Goal: Task Accomplishment & Management: Use online tool/utility

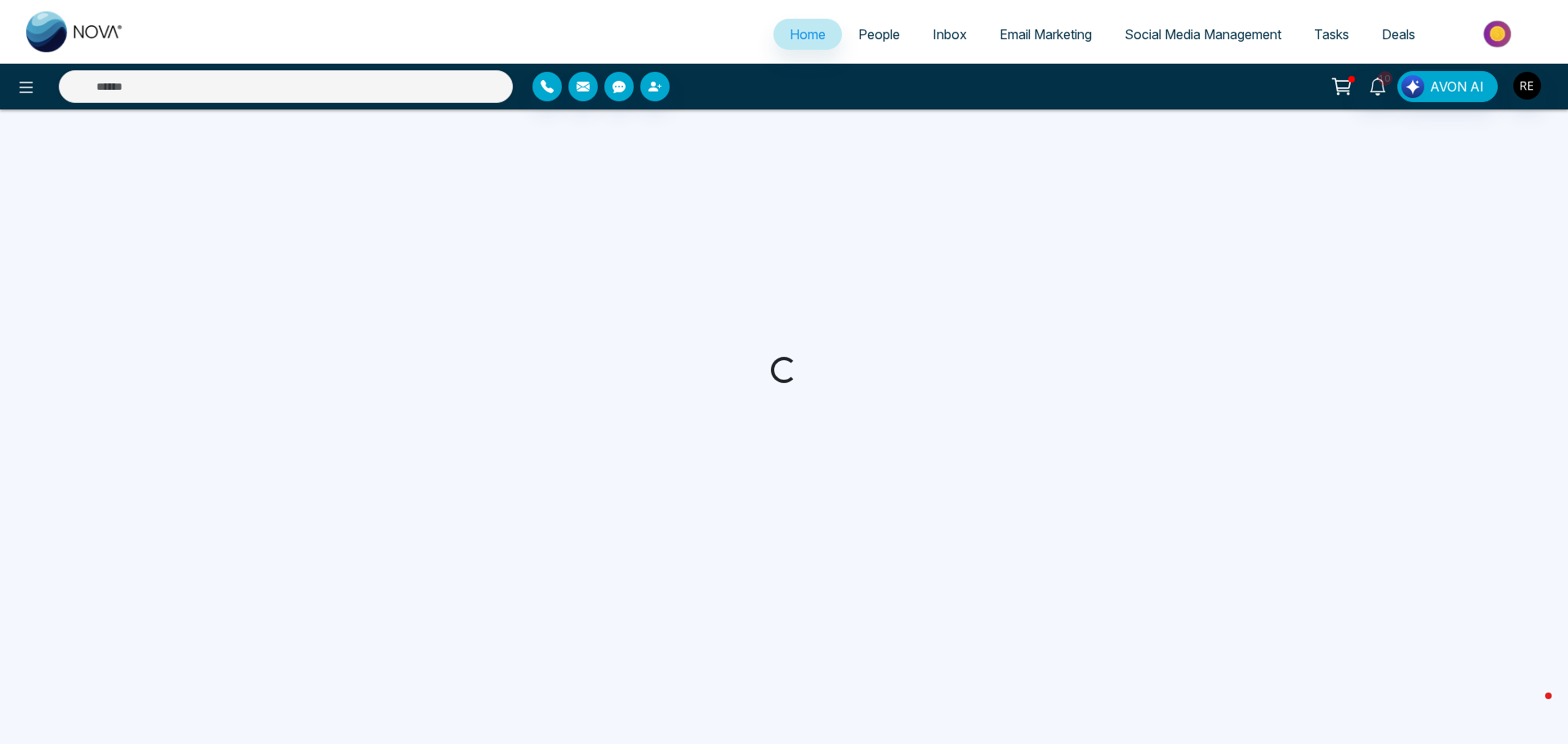
select select "*"
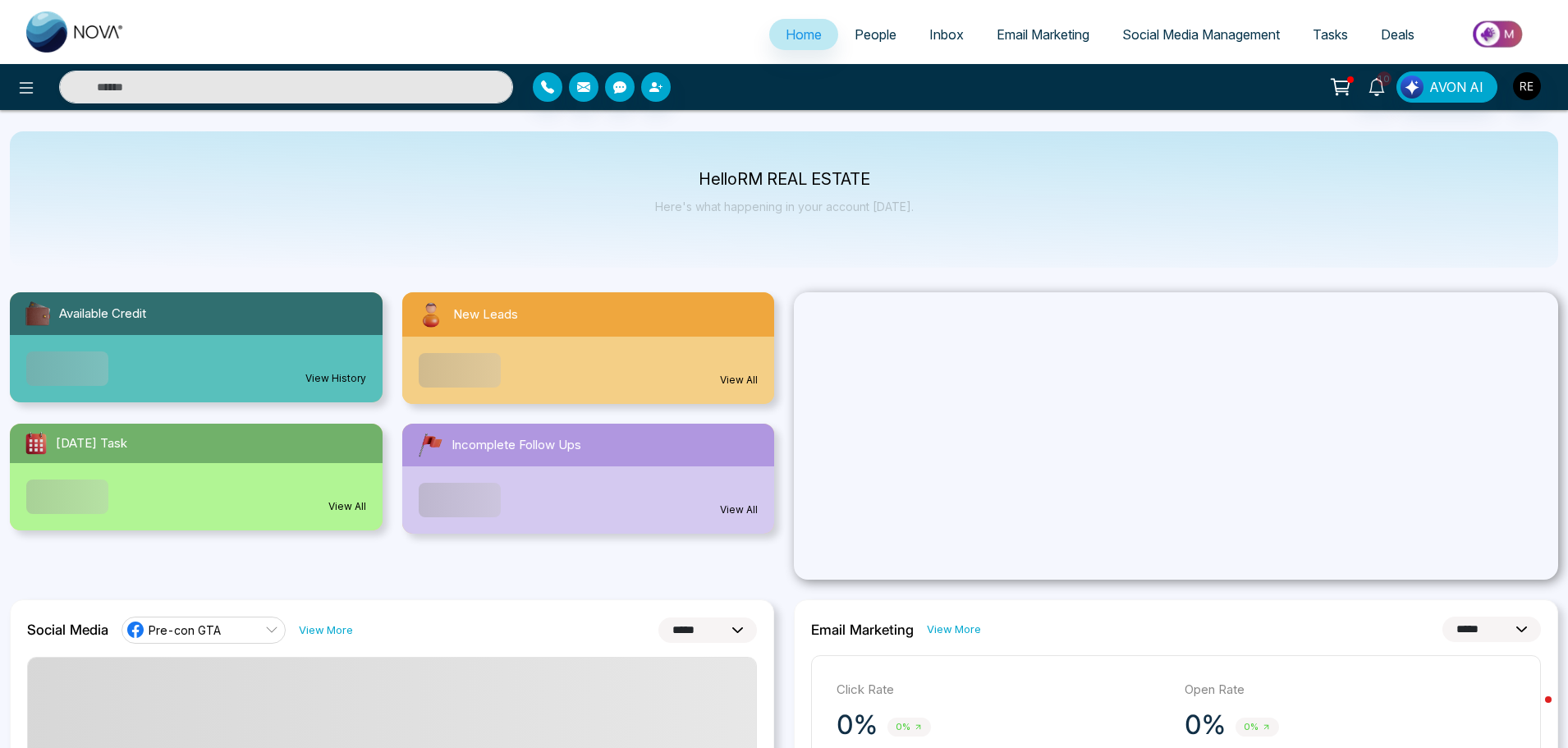
click at [1161, 38] on span "Social Media Management" at bounding box center [1201, 35] width 158 height 17
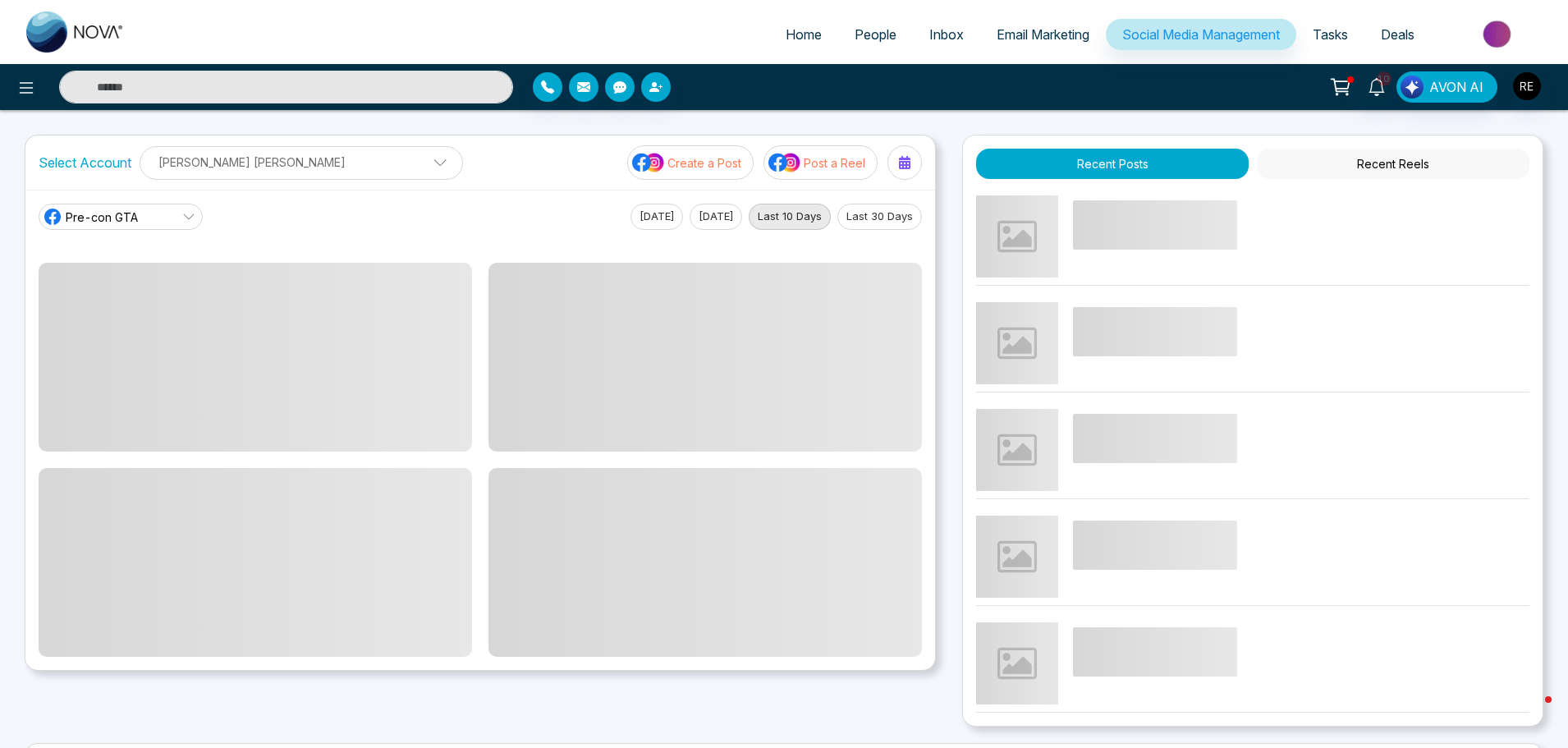
click at [237, 164] on p "[PERSON_NAME] [PERSON_NAME]" at bounding box center [301, 162] width 302 height 27
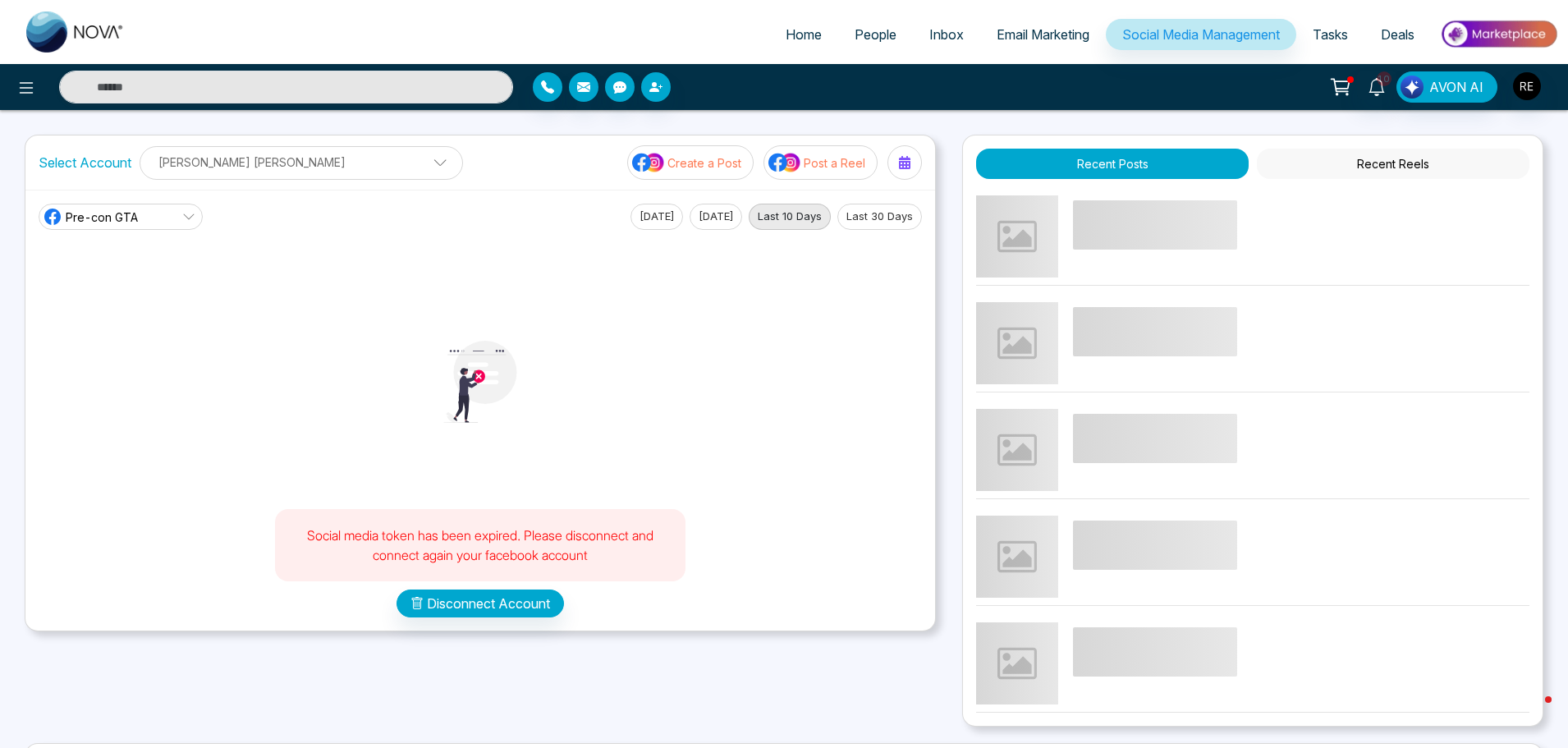
click at [146, 216] on link "Pre-con GTA" at bounding box center [120, 217] width 164 height 27
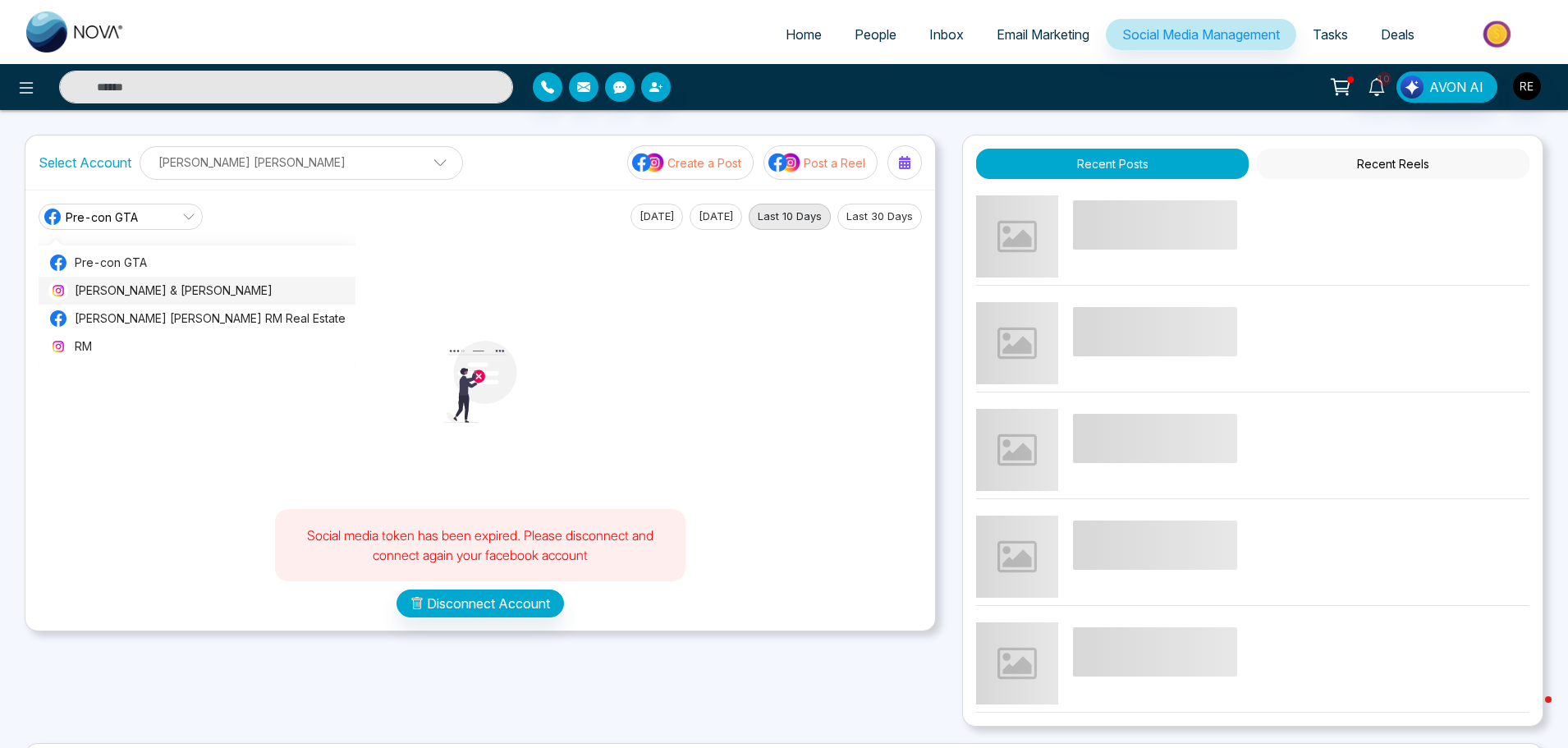
click at [113, 283] on span "[PERSON_NAME] & [PERSON_NAME]" at bounding box center [210, 291] width 271 height 18
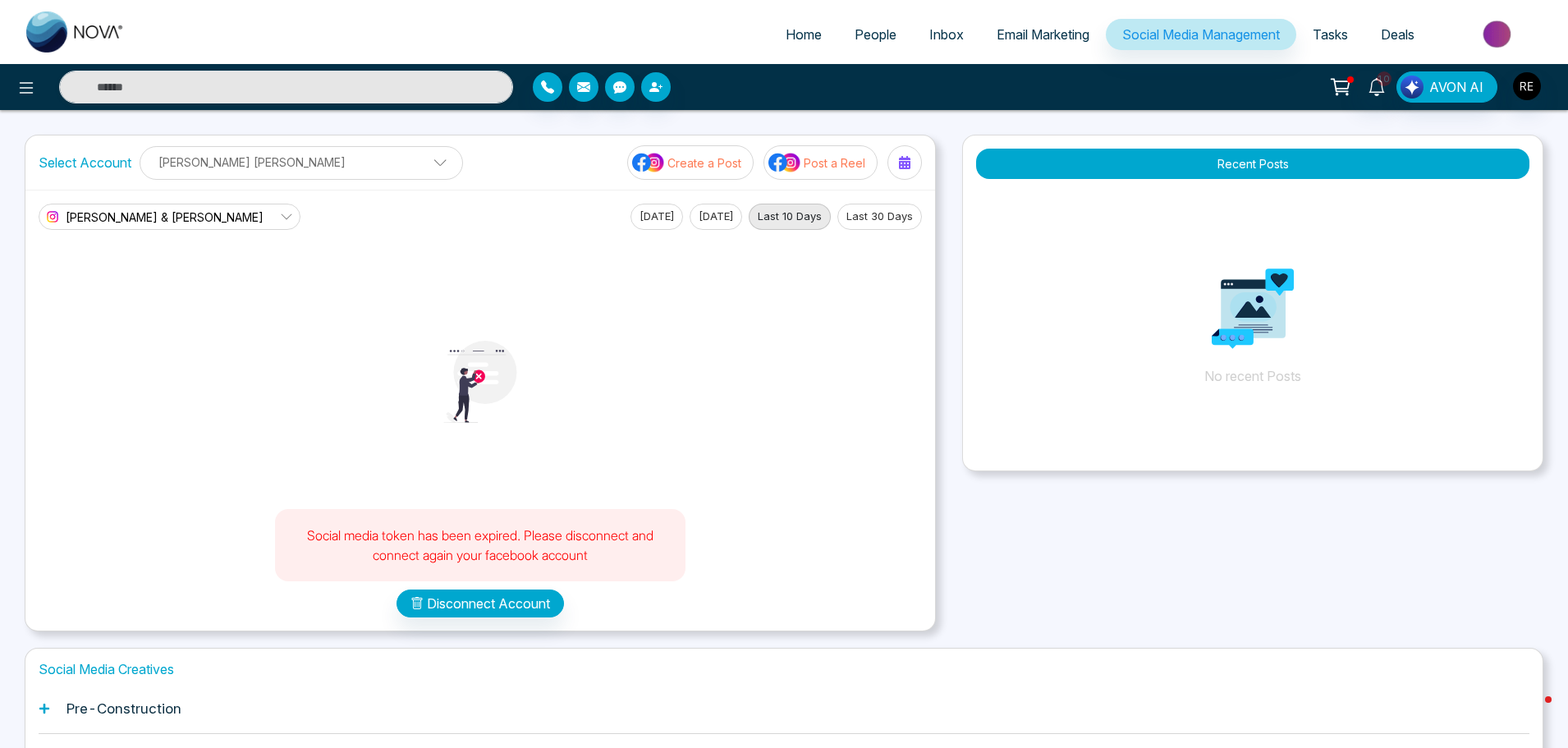
click at [717, 169] on p "Create a Post" at bounding box center [704, 163] width 74 height 17
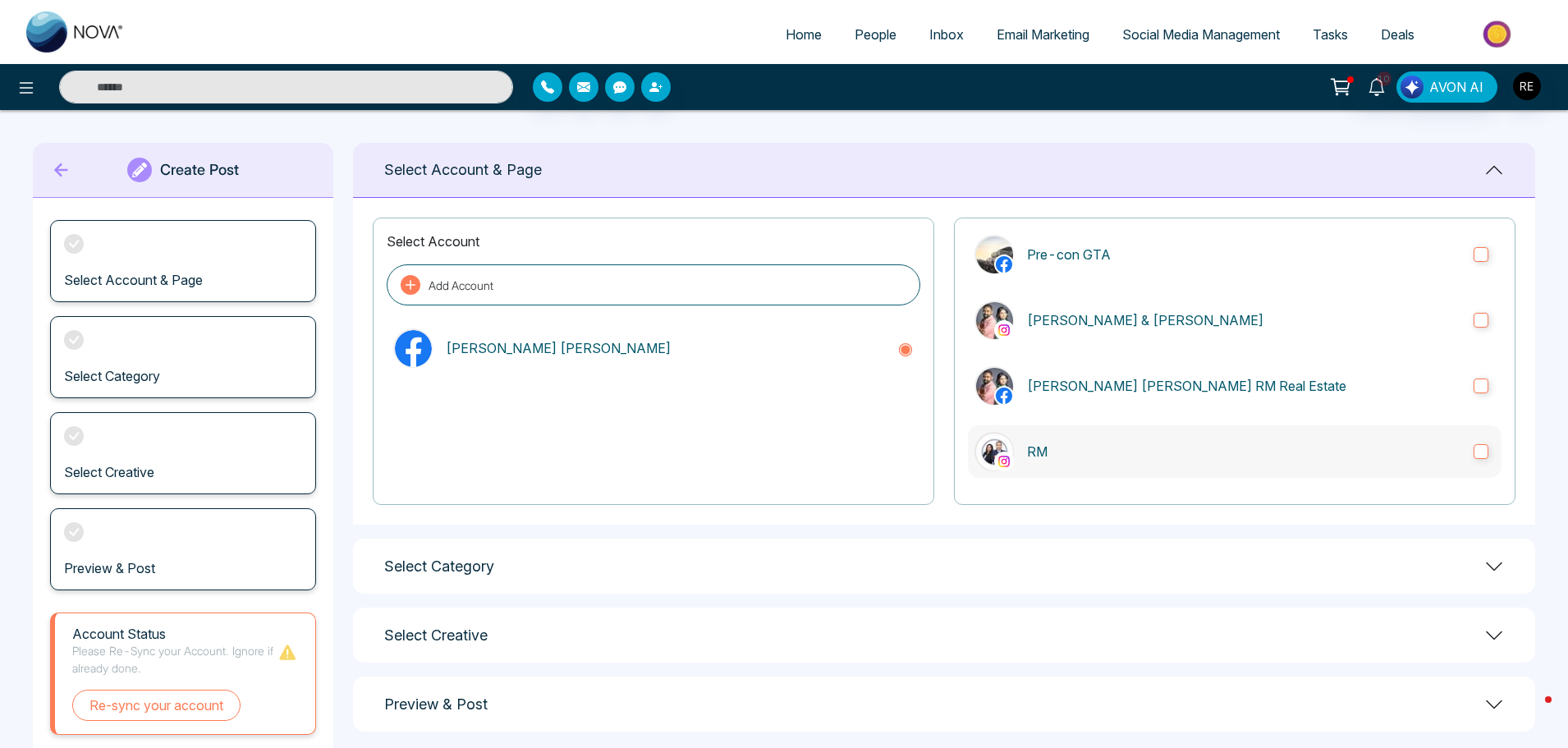
scroll to position [11, 0]
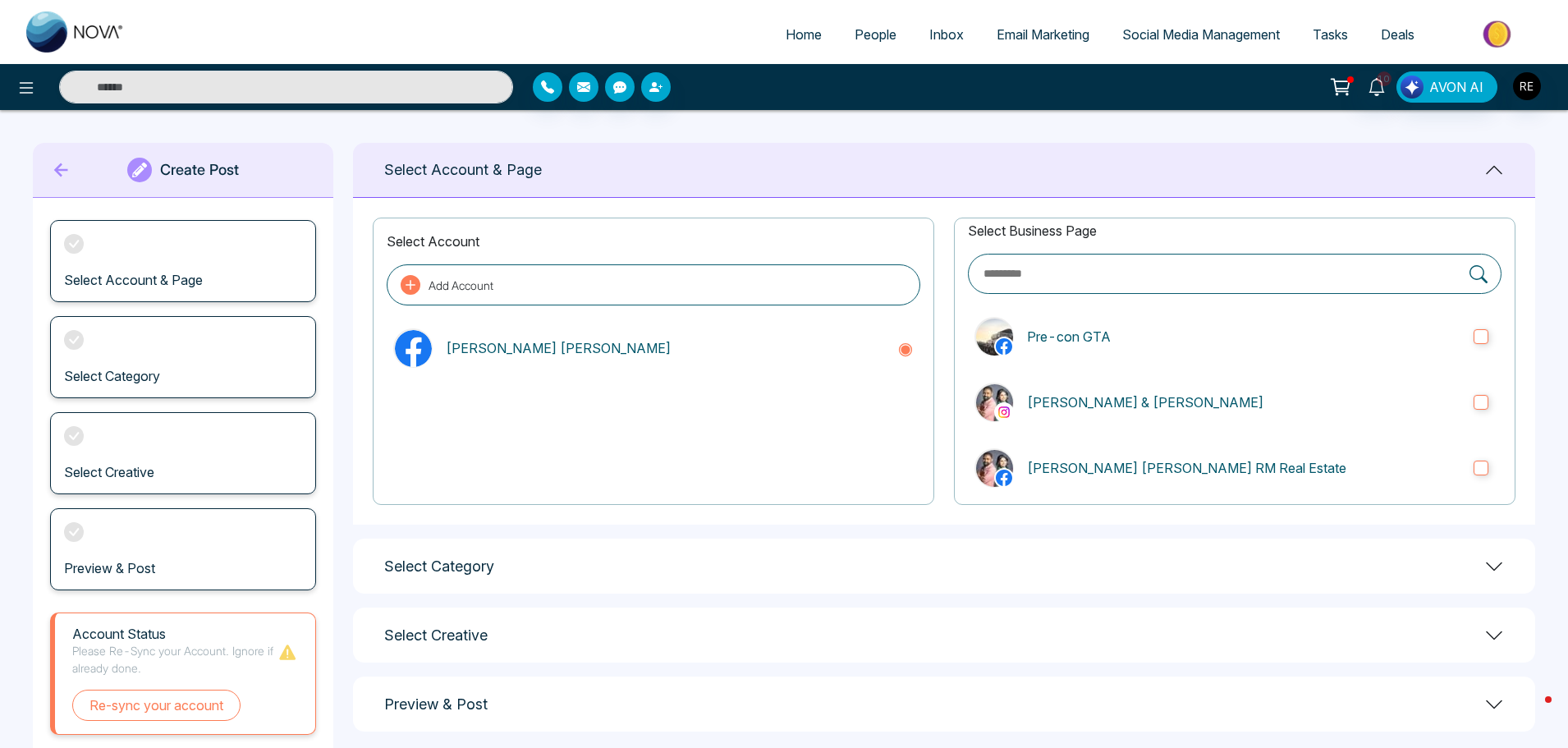
click at [1150, 37] on span "Social Media Management" at bounding box center [1201, 35] width 158 height 17
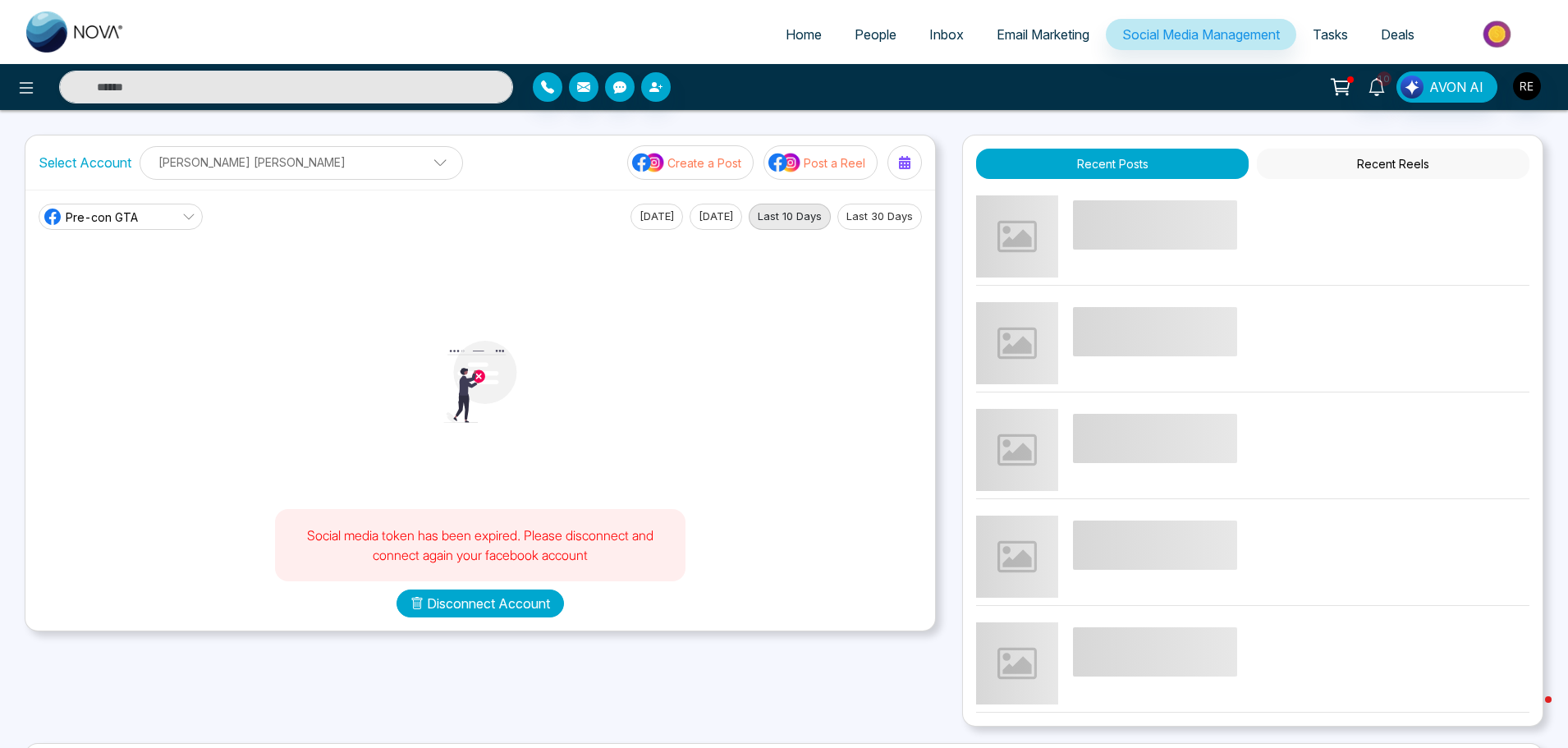
click at [527, 613] on button "Disconnect Account" at bounding box center [481, 604] width 168 height 28
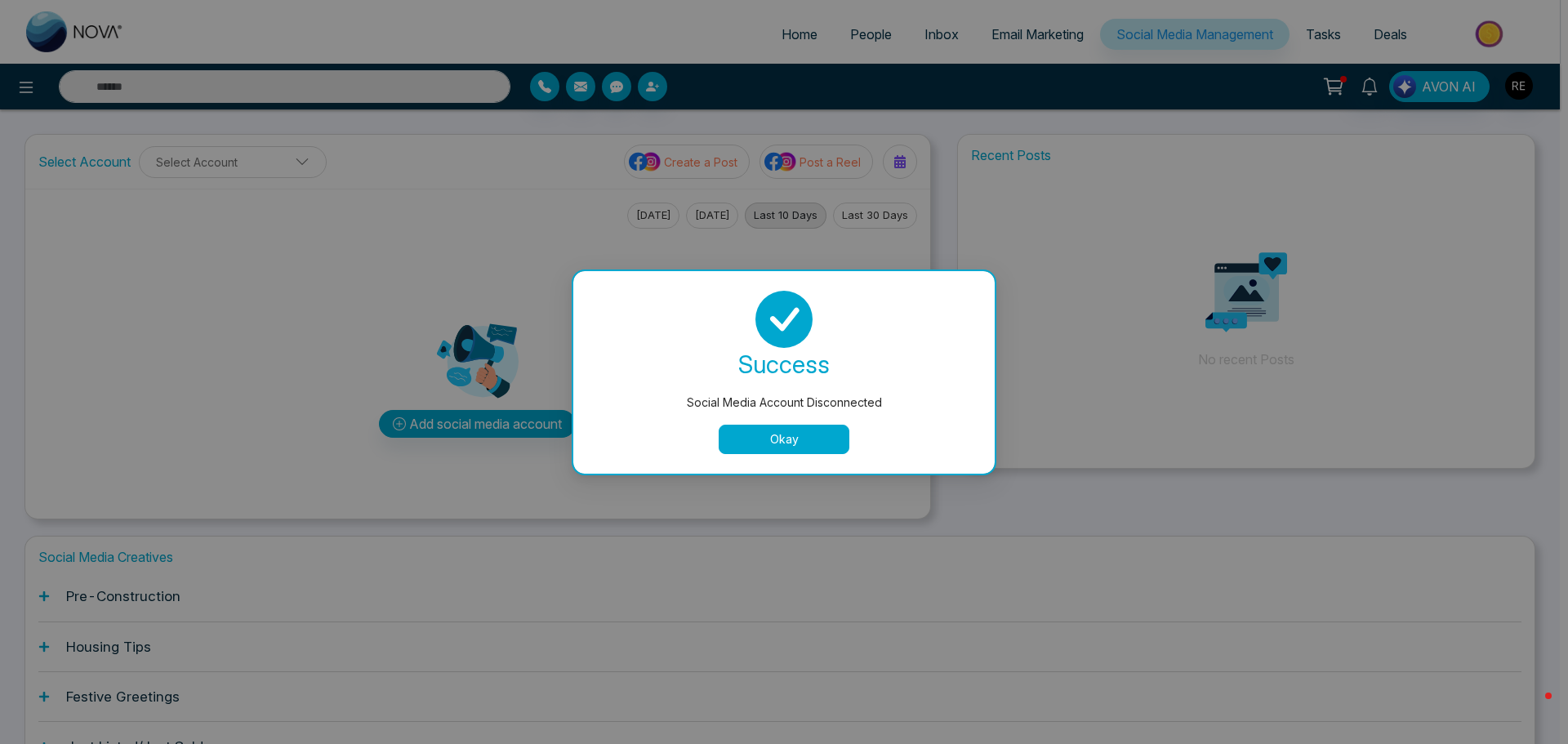
click at [784, 448] on button "Okay" at bounding box center [784, 439] width 130 height 30
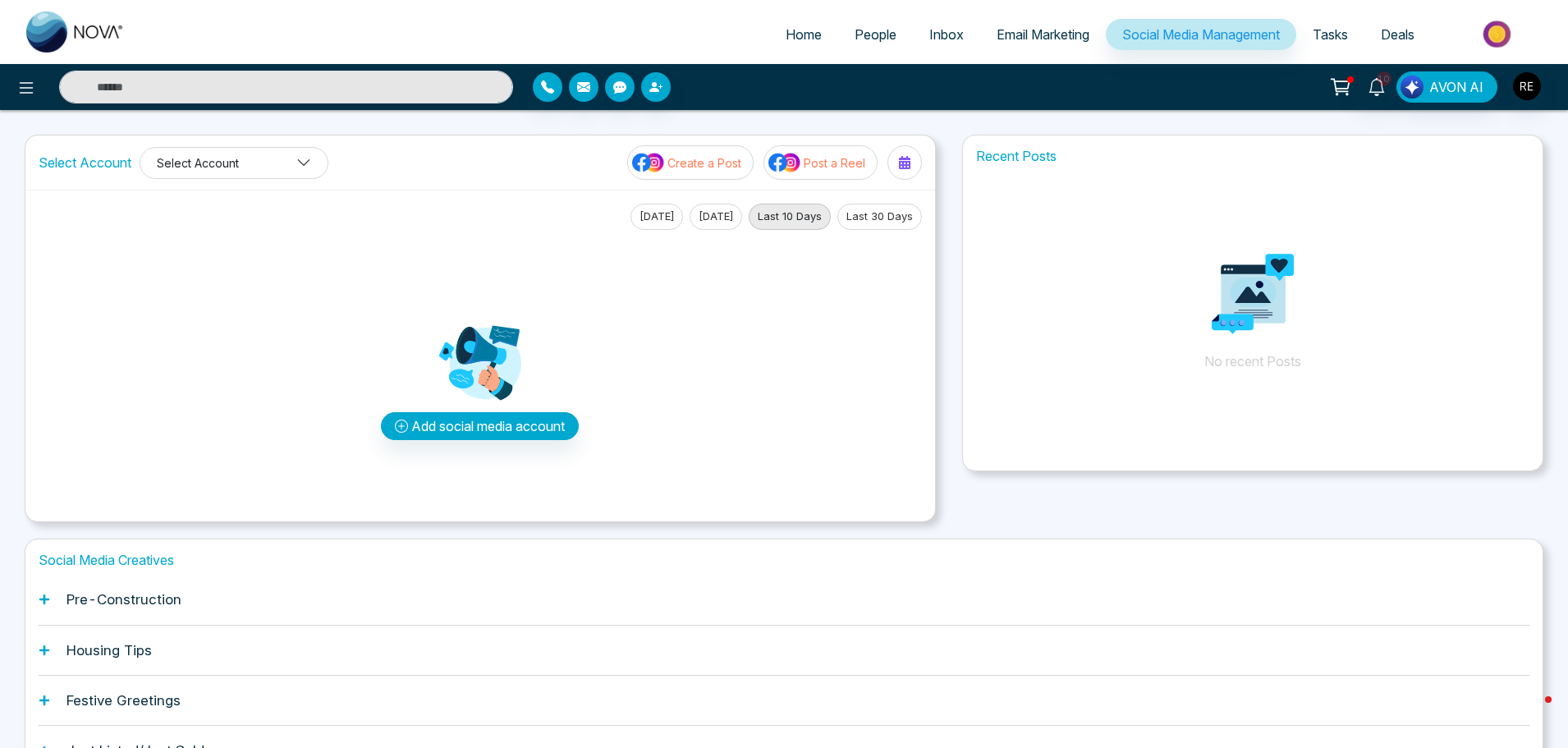
click at [264, 172] on button "Select Account" at bounding box center [233, 163] width 188 height 32
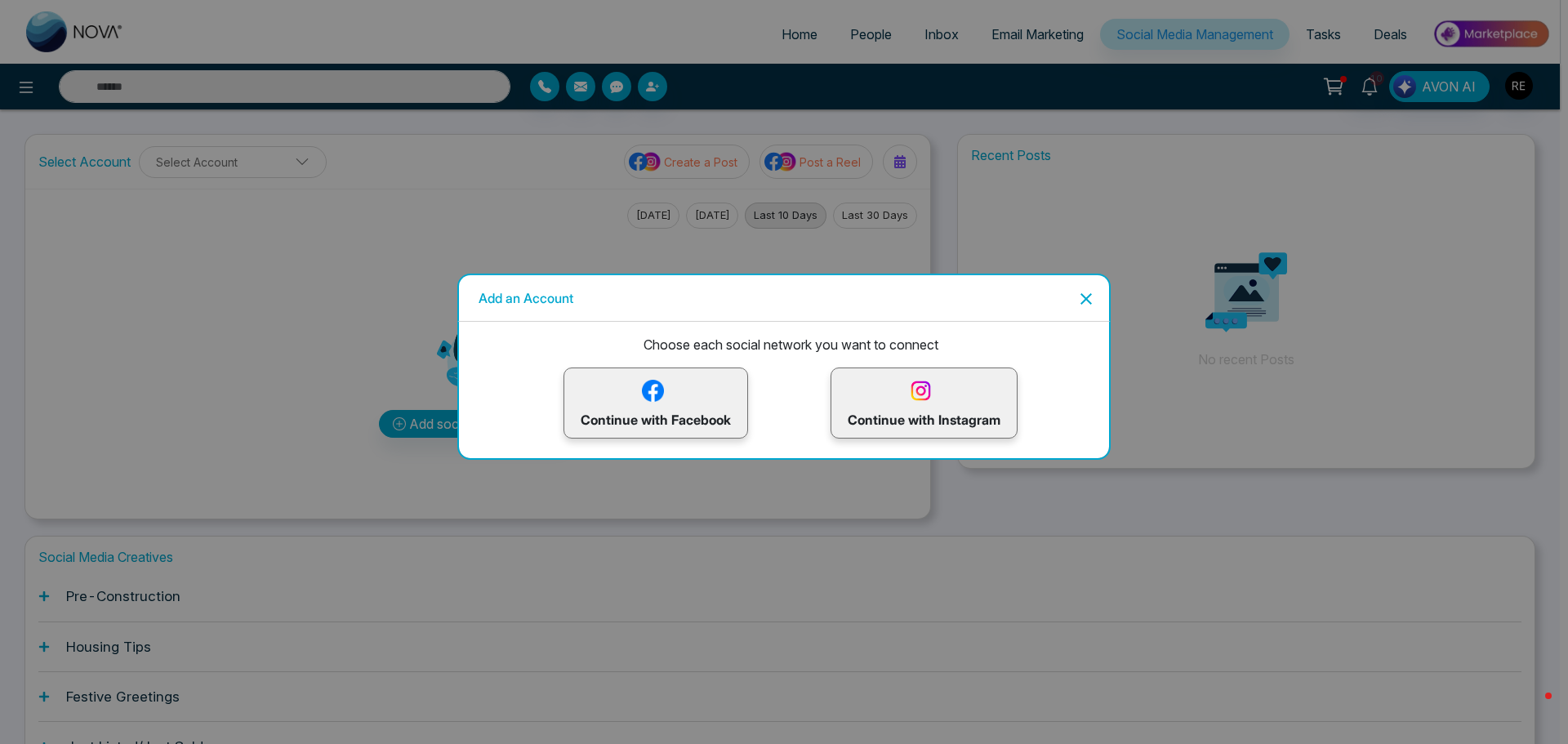
click at [1162, 287] on div "Add an Account Choose each social network you want to connect Continue with Fac…" at bounding box center [784, 372] width 1568 height 744
click at [1087, 301] on icon "Close" at bounding box center [1086, 299] width 12 height 12
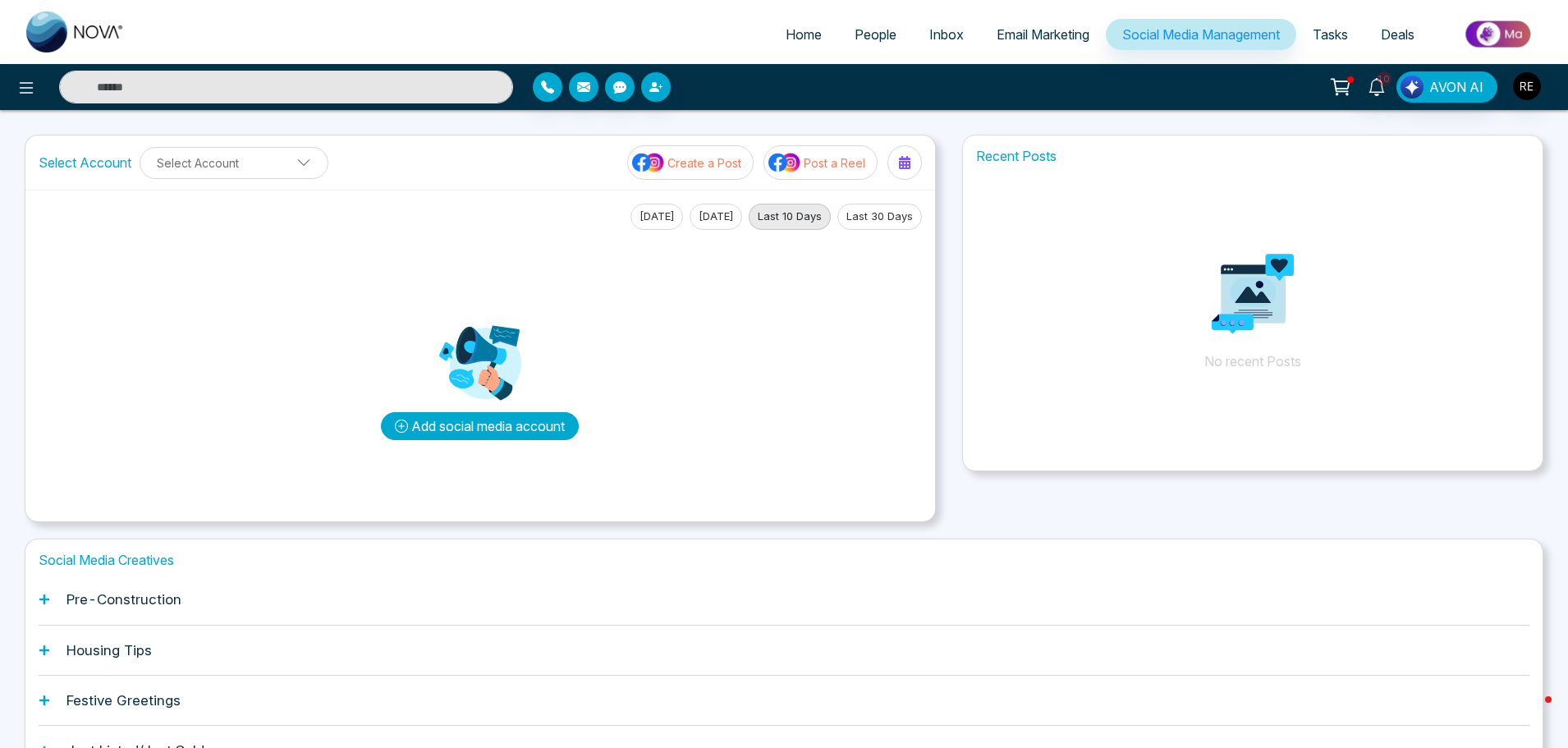
click at [475, 428] on button "Add social media account" at bounding box center [480, 426] width 198 height 28
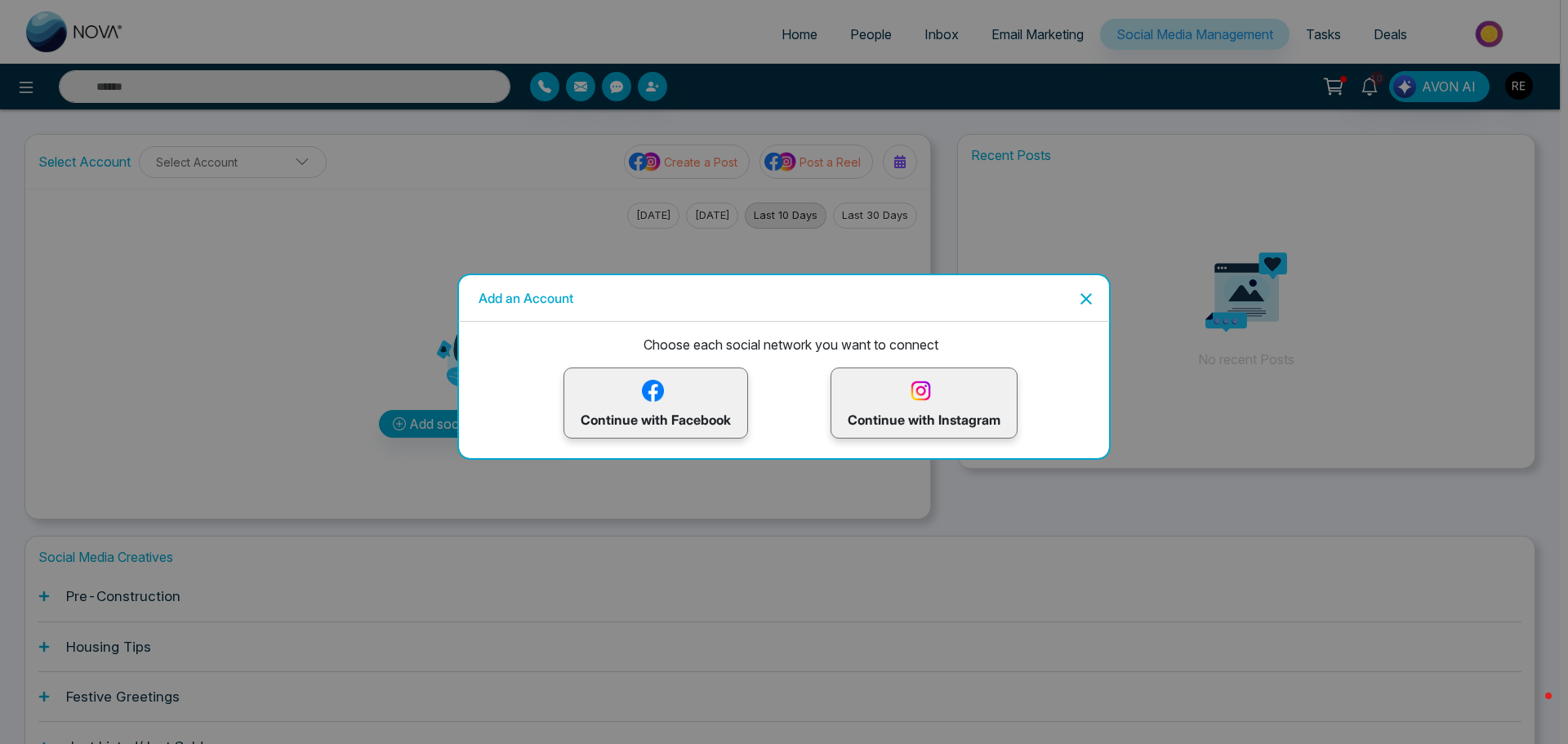
click at [684, 426] on p "Continue with Facebook" at bounding box center [656, 403] width 150 height 53
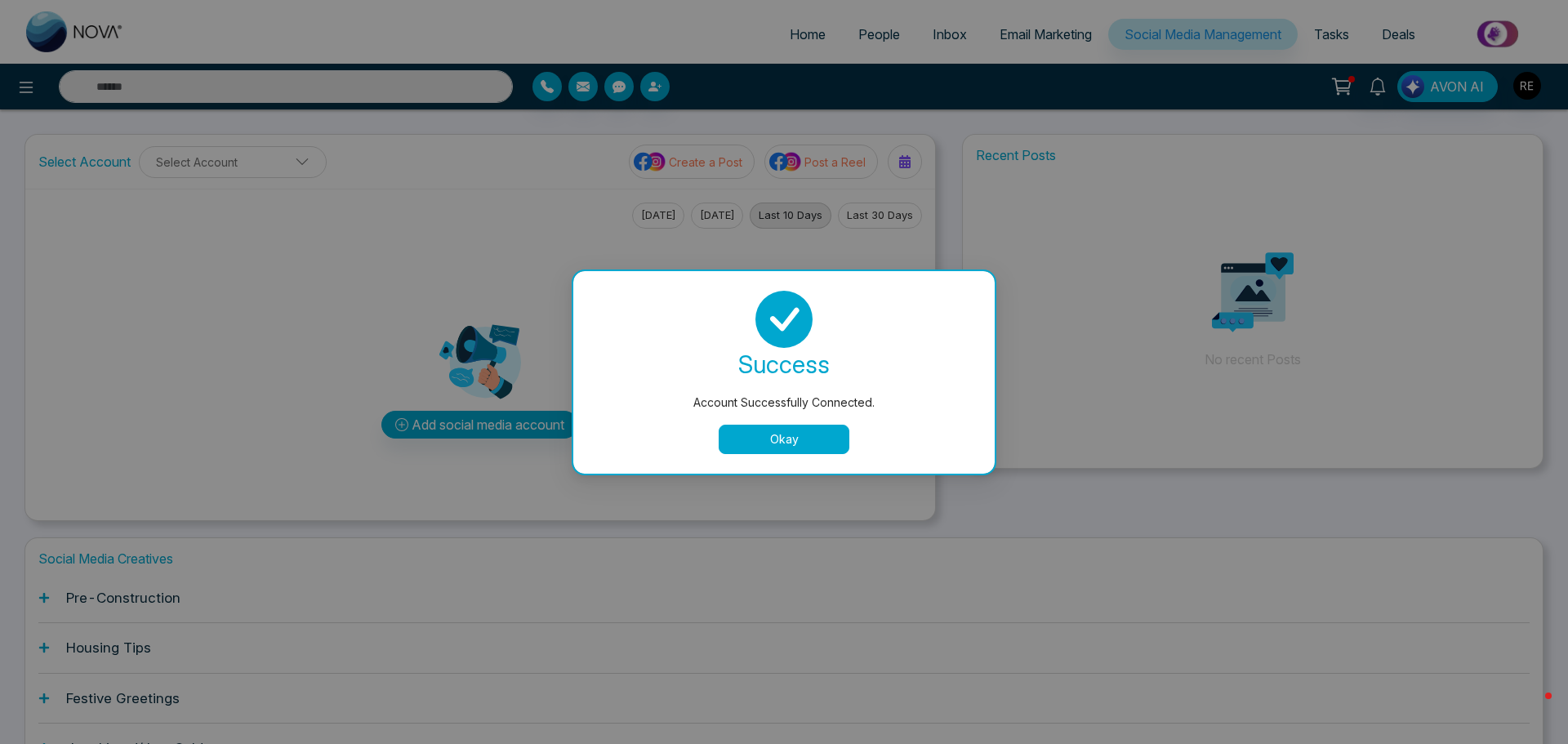
click at [808, 443] on button "Okay" at bounding box center [784, 439] width 130 height 30
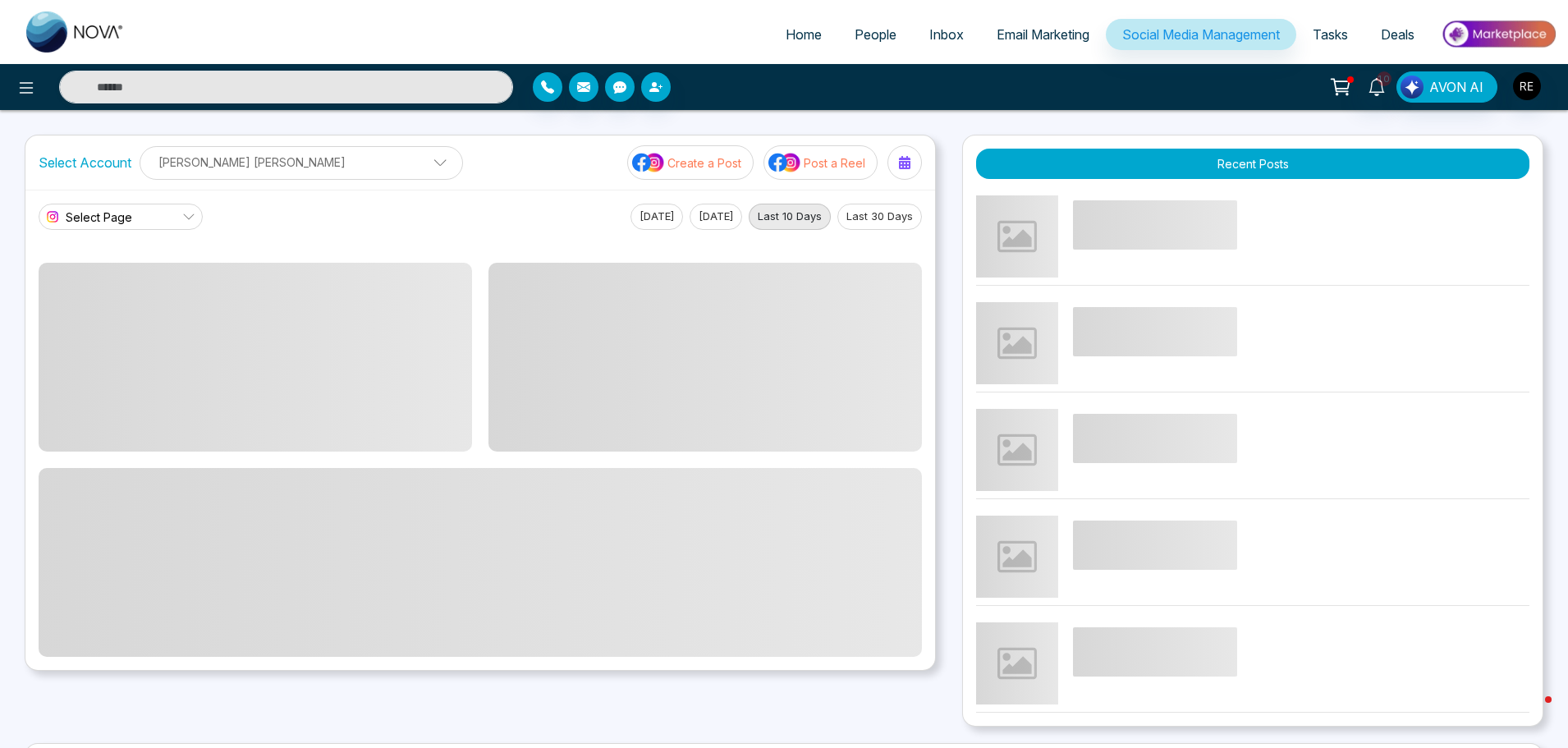
click at [307, 162] on p "[PERSON_NAME] [PERSON_NAME]" at bounding box center [301, 162] width 302 height 27
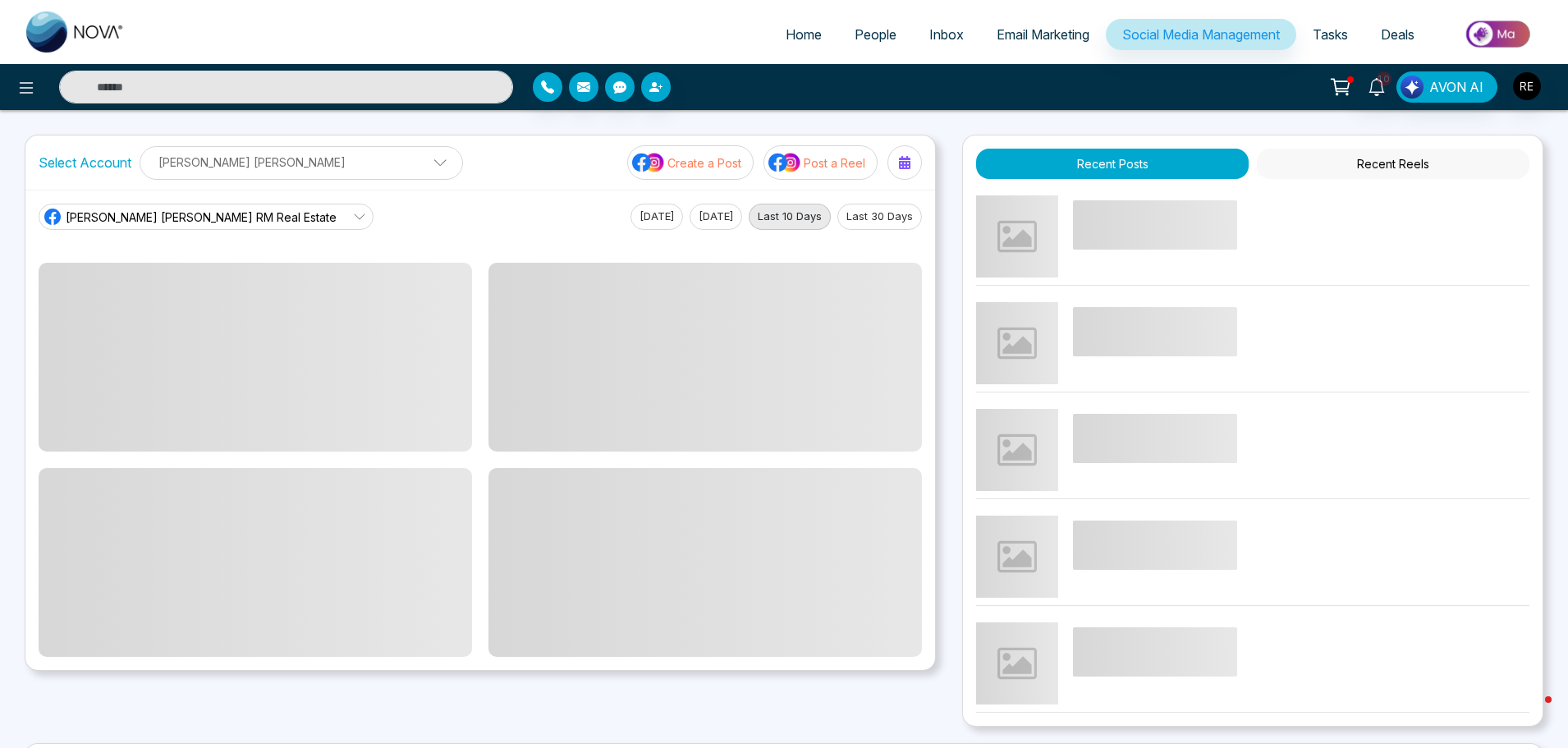
click at [482, 218] on div "[PERSON_NAME] [PERSON_NAME] RM Real Estate [DATE] [DATE] Last 10 Days Last 30 D…" at bounding box center [480, 217] width 883 height 27
click at [353, 211] on icon at bounding box center [359, 217] width 13 height 13
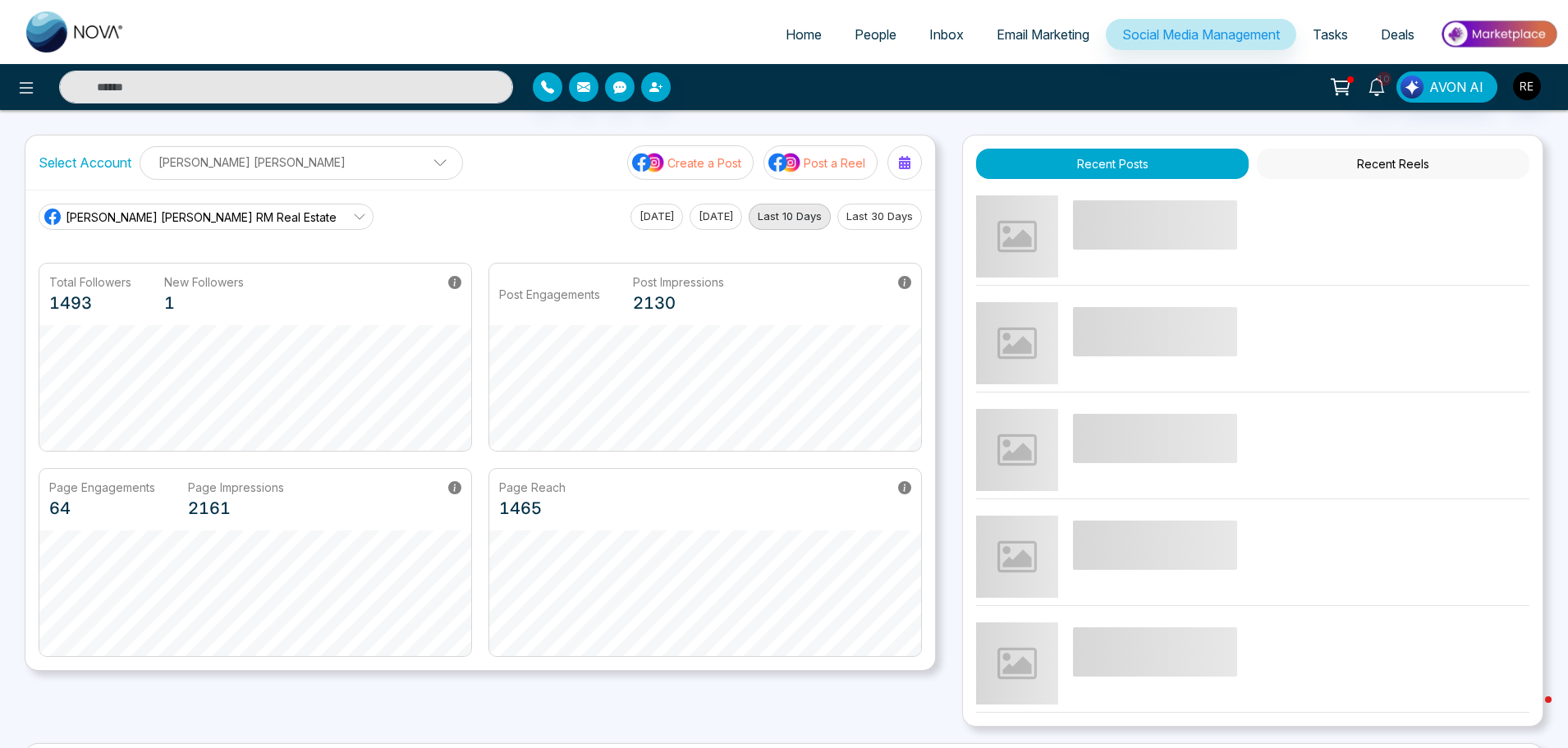
click at [384, 210] on div "[PERSON_NAME] [PERSON_NAME] RM Real Estate [PERSON_NAME] [PERSON_NAME] RM Real …" at bounding box center [480, 217] width 883 height 27
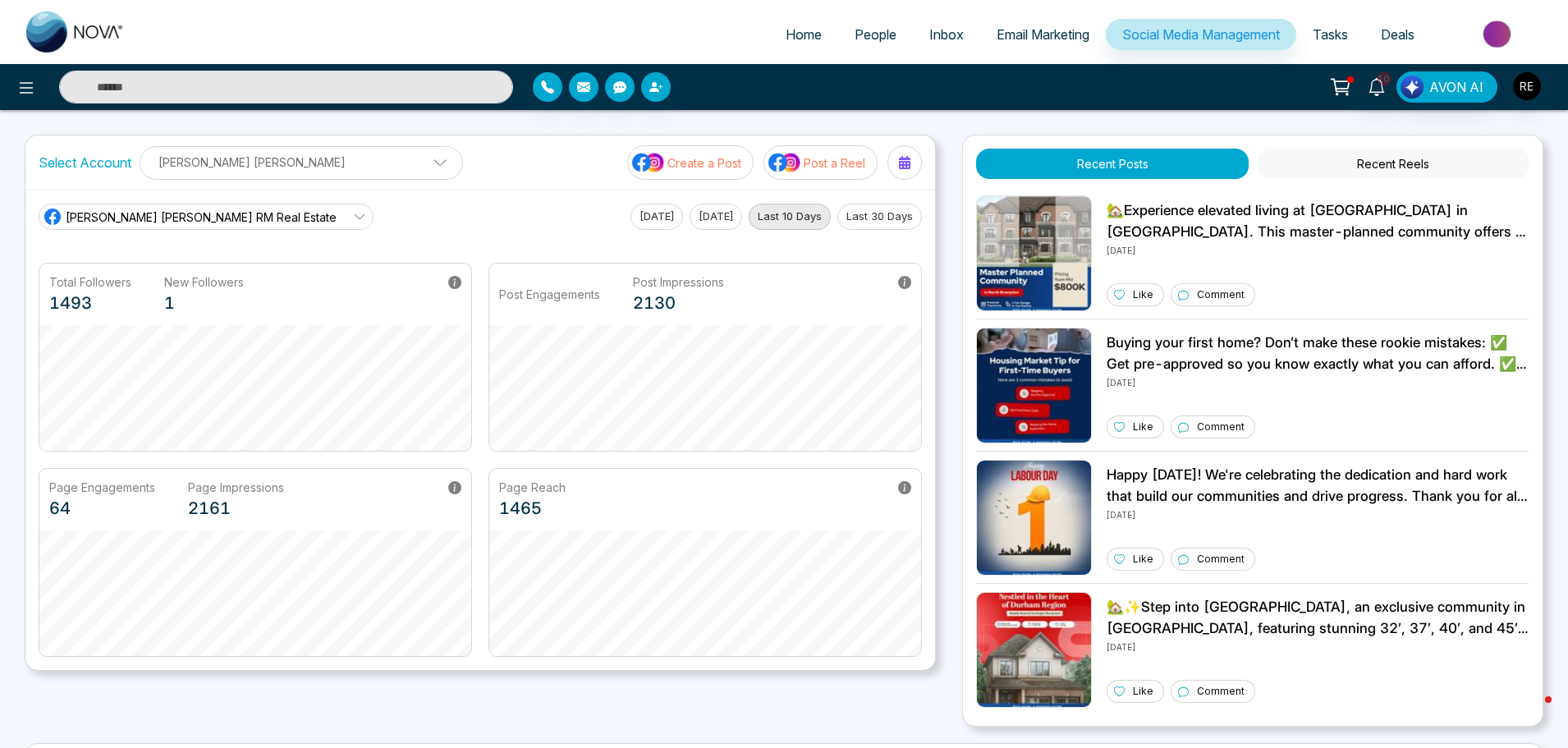
click at [221, 168] on p "[PERSON_NAME] [PERSON_NAME]" at bounding box center [301, 162] width 302 height 27
click at [353, 213] on icon at bounding box center [359, 217] width 13 height 13
click at [377, 239] on main "[PERSON_NAME] [PERSON_NAME] RM Real Estate [PERSON_NAME] [PERSON_NAME] RM Real …" at bounding box center [480, 430] width 883 height 453
click at [711, 169] on p "Create a Post" at bounding box center [704, 163] width 74 height 17
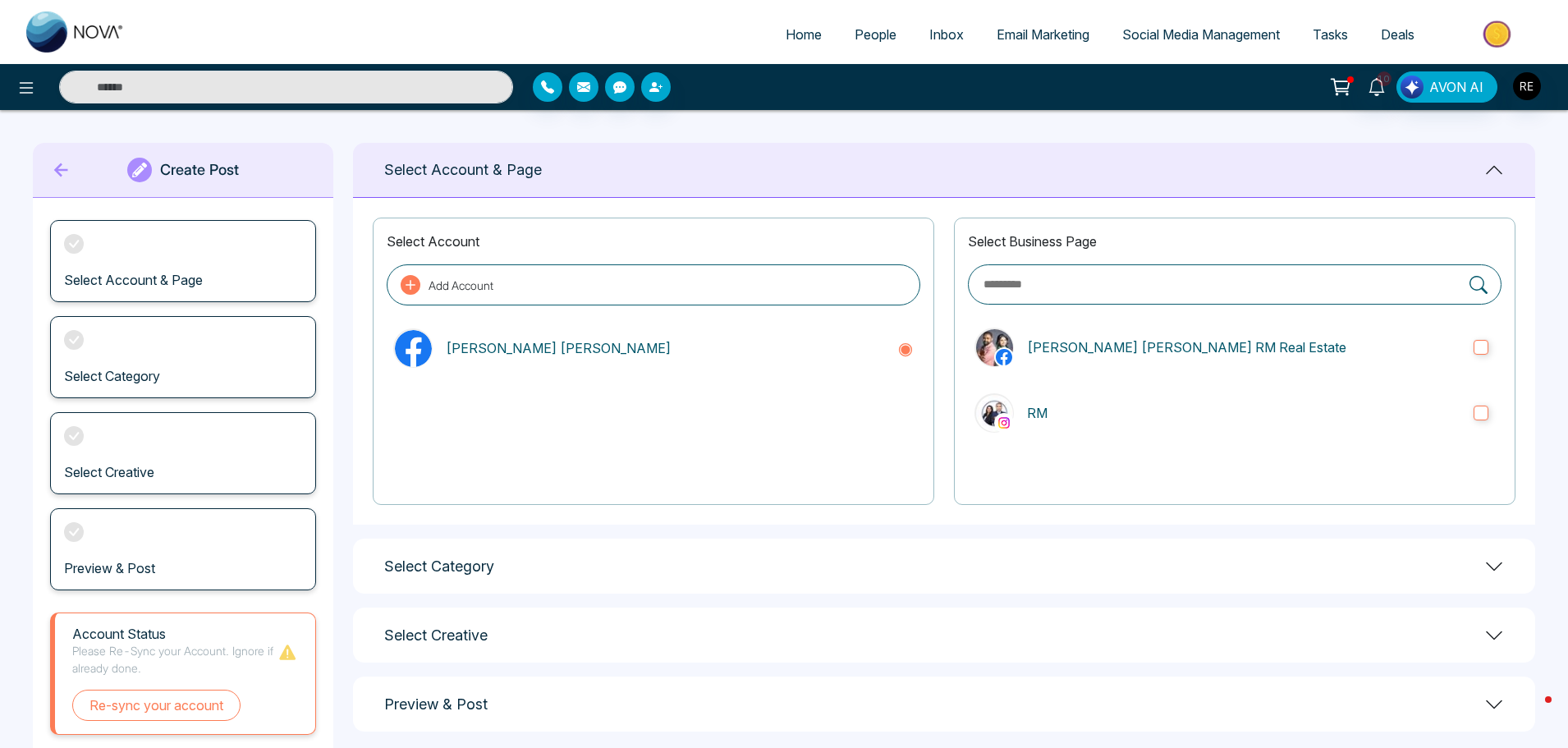
click at [1146, 32] on span "Social Media Management" at bounding box center [1201, 35] width 158 height 17
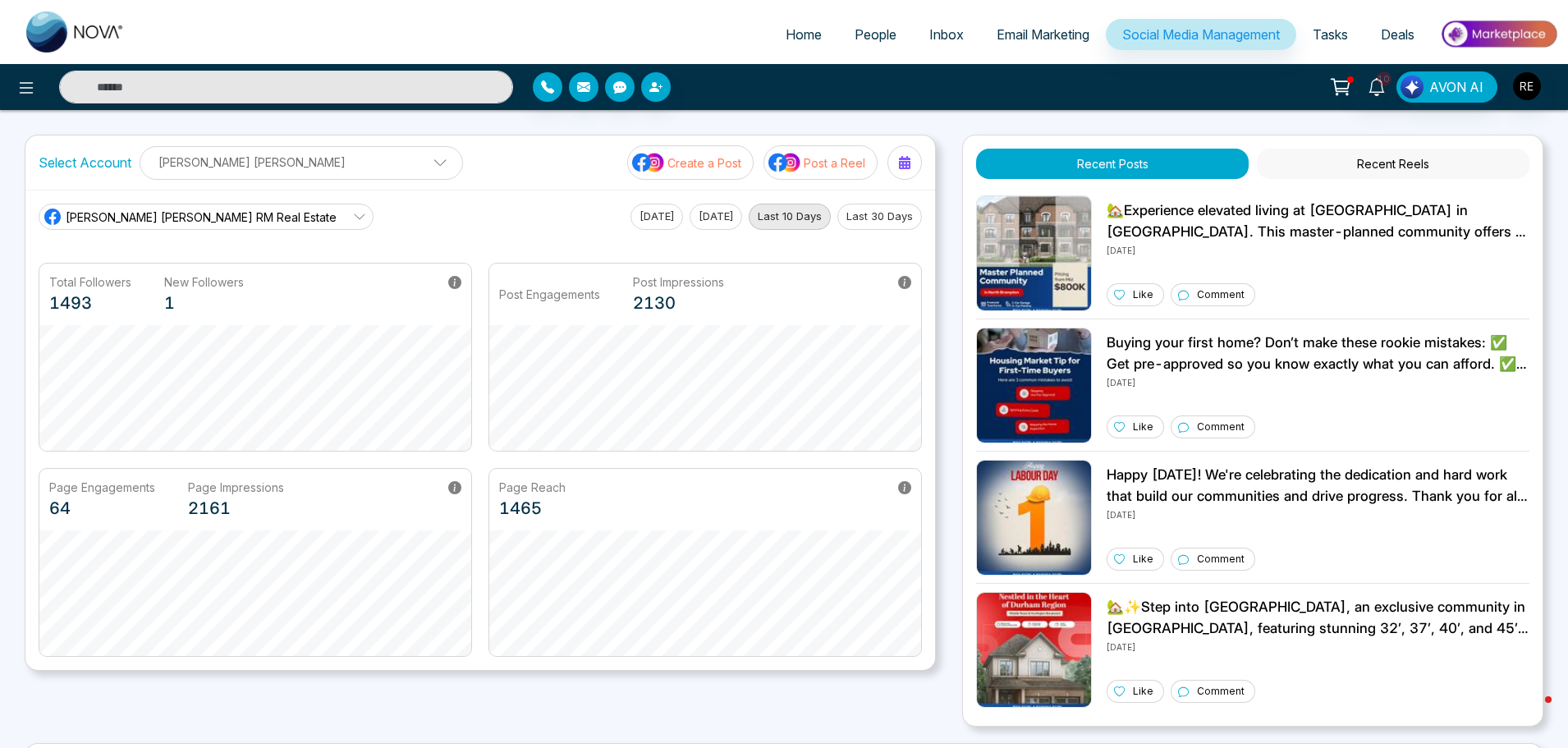
click at [113, 218] on span "[PERSON_NAME] [PERSON_NAME] RM Real Estate" at bounding box center [201, 217] width 271 height 17
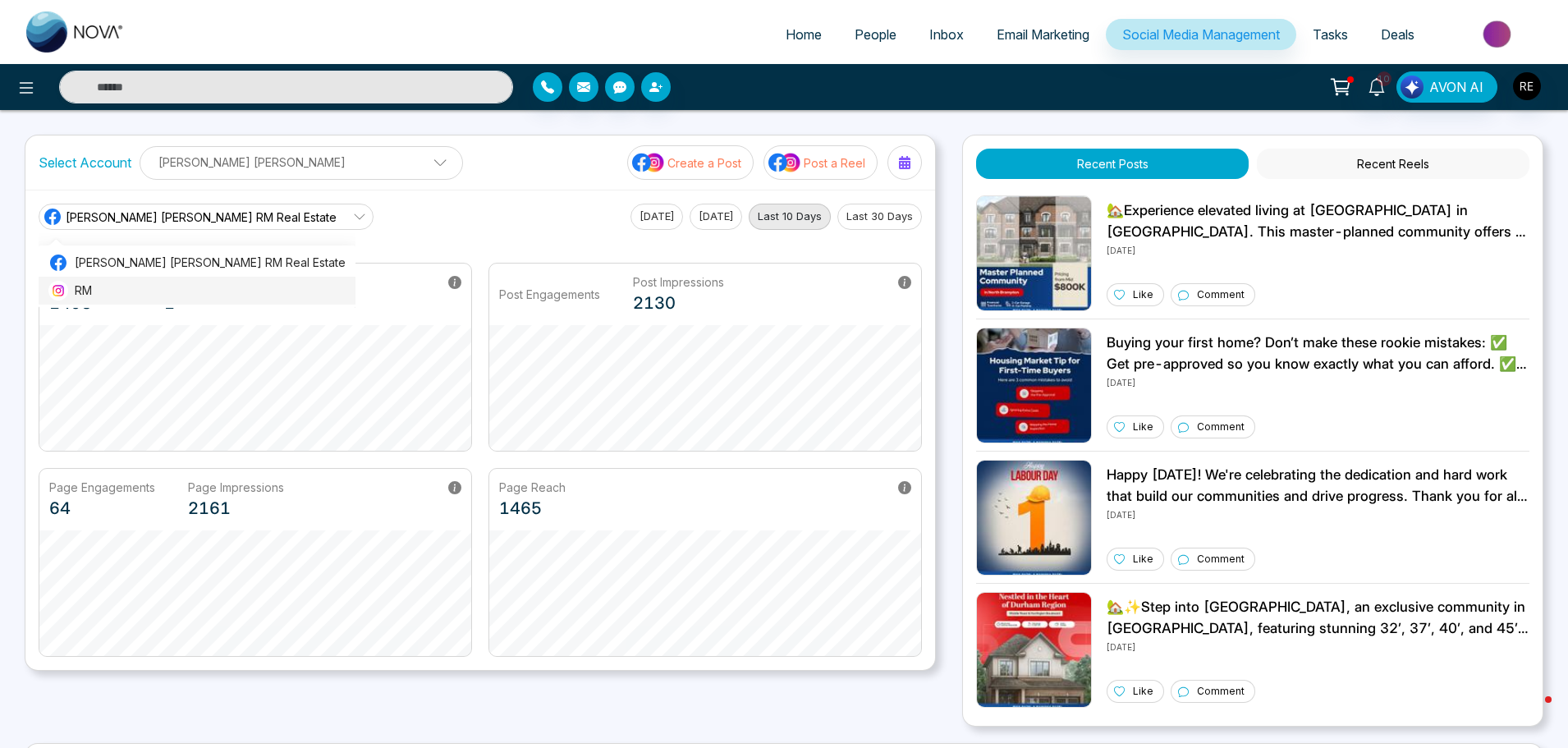
click at [79, 296] on span "RM" at bounding box center [210, 291] width 271 height 18
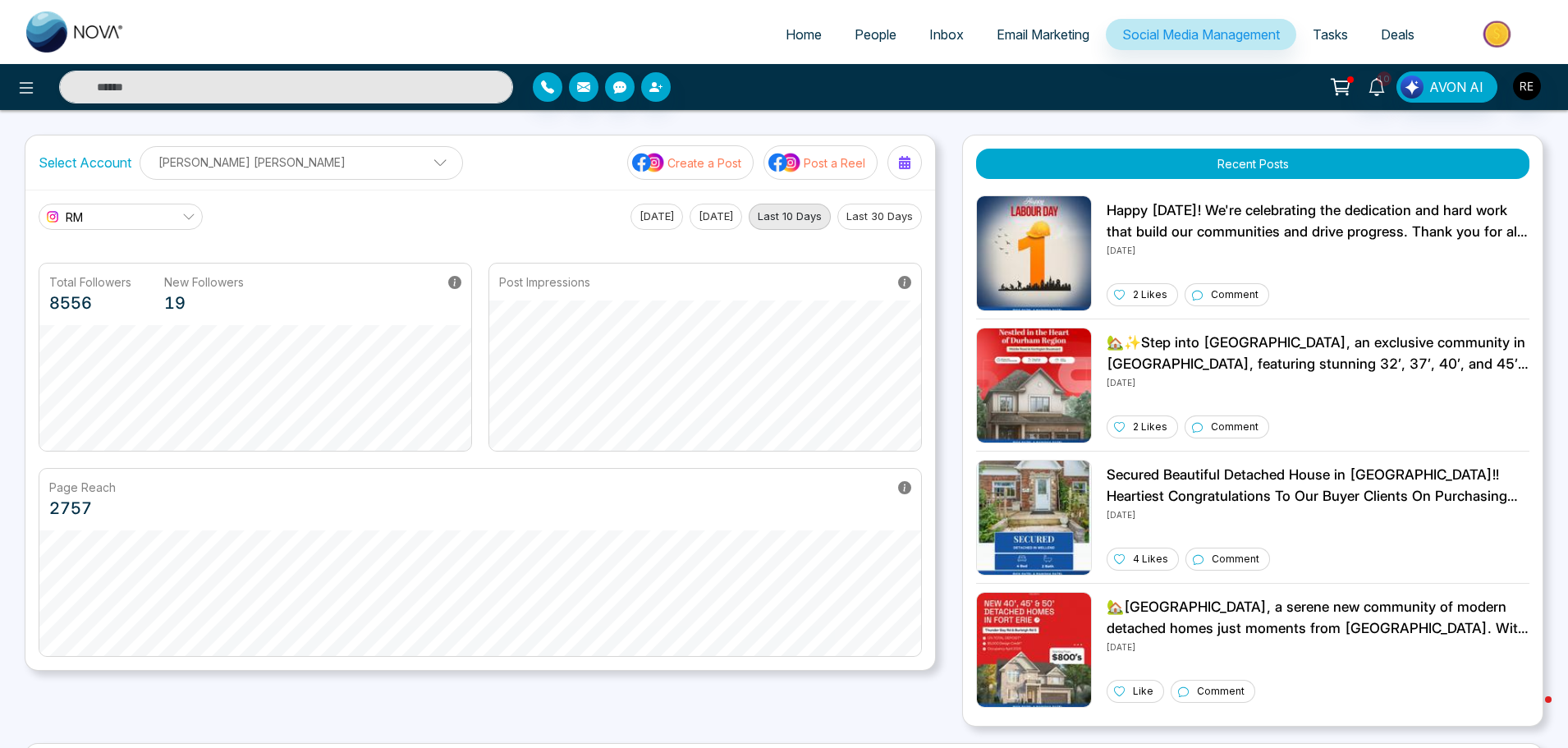
click at [687, 167] on p "Create a Post" at bounding box center [704, 163] width 74 height 17
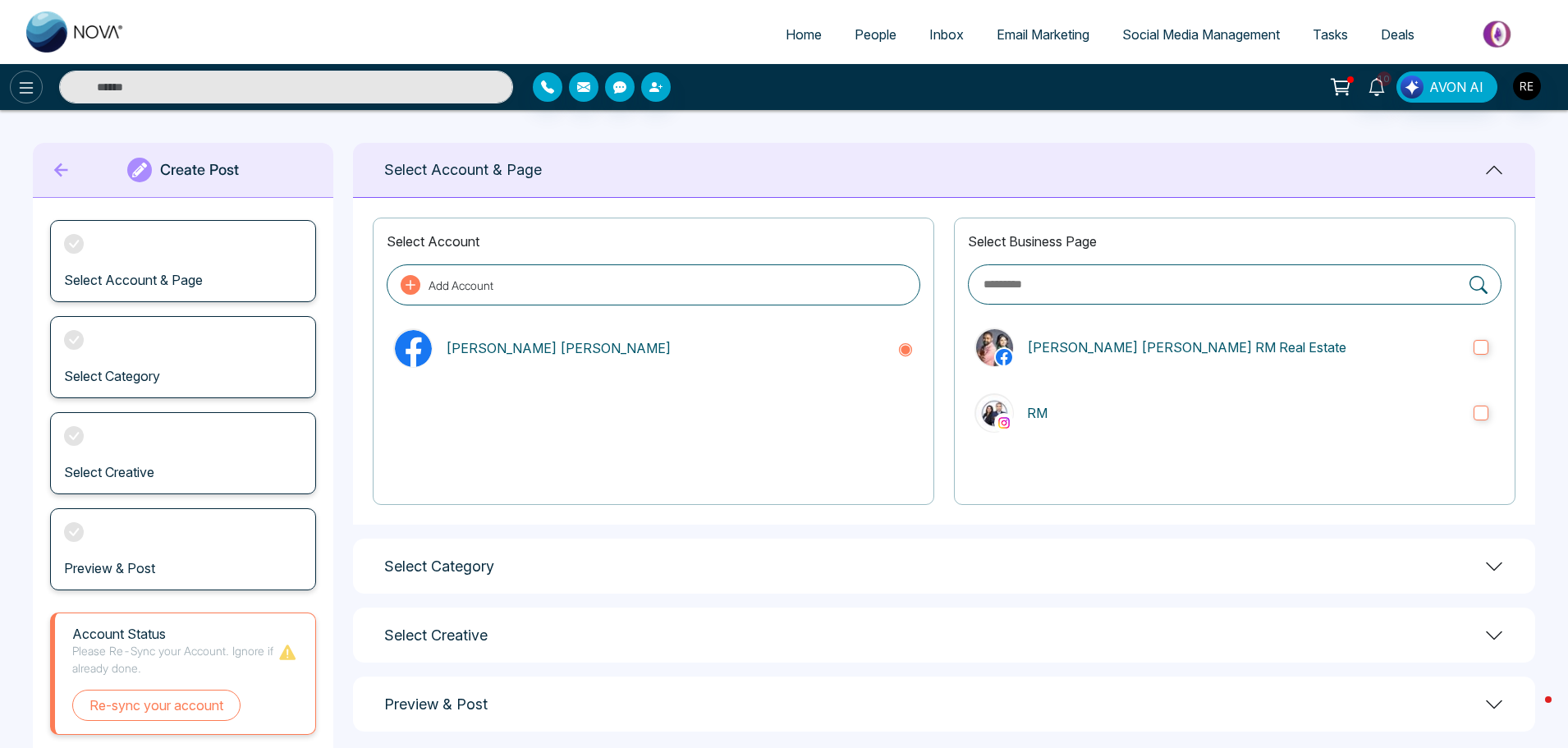
click at [25, 94] on icon at bounding box center [27, 88] width 20 height 20
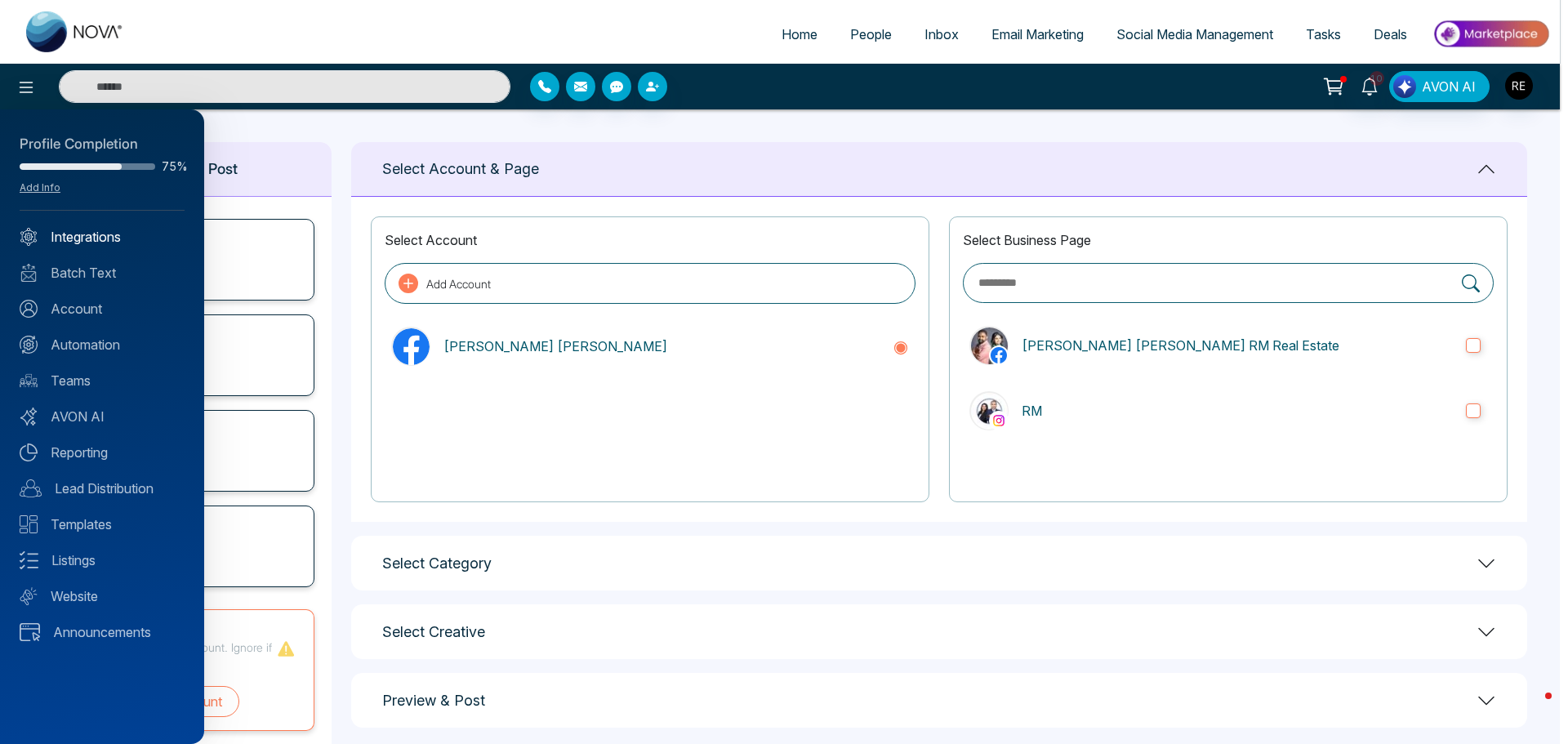
click at [91, 240] on link "Integrations" at bounding box center [102, 237] width 165 height 20
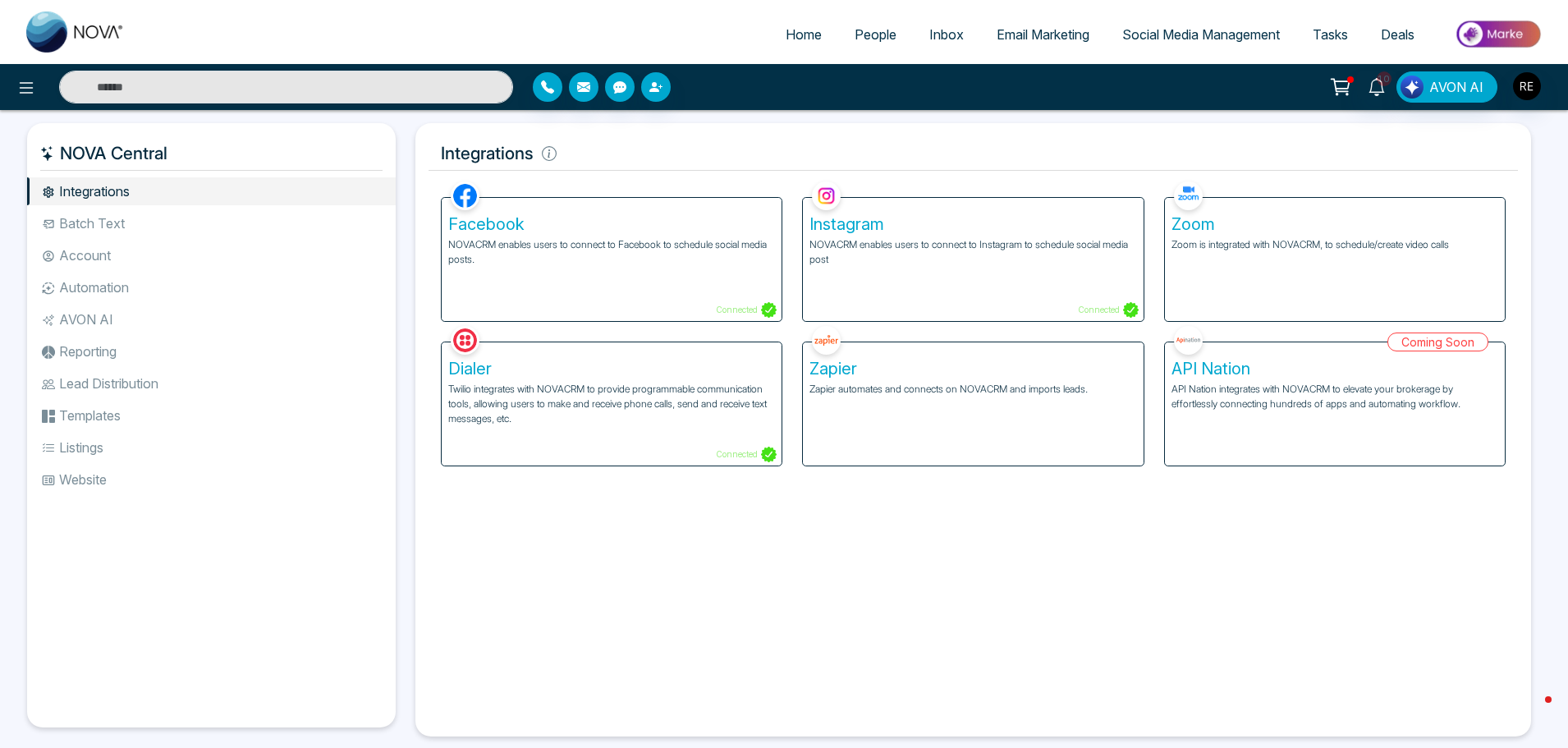
click at [851, 289] on div "Instagram NOVACRM enables users to connect to Instagram to schedule social medi…" at bounding box center [972, 259] width 339 height 123
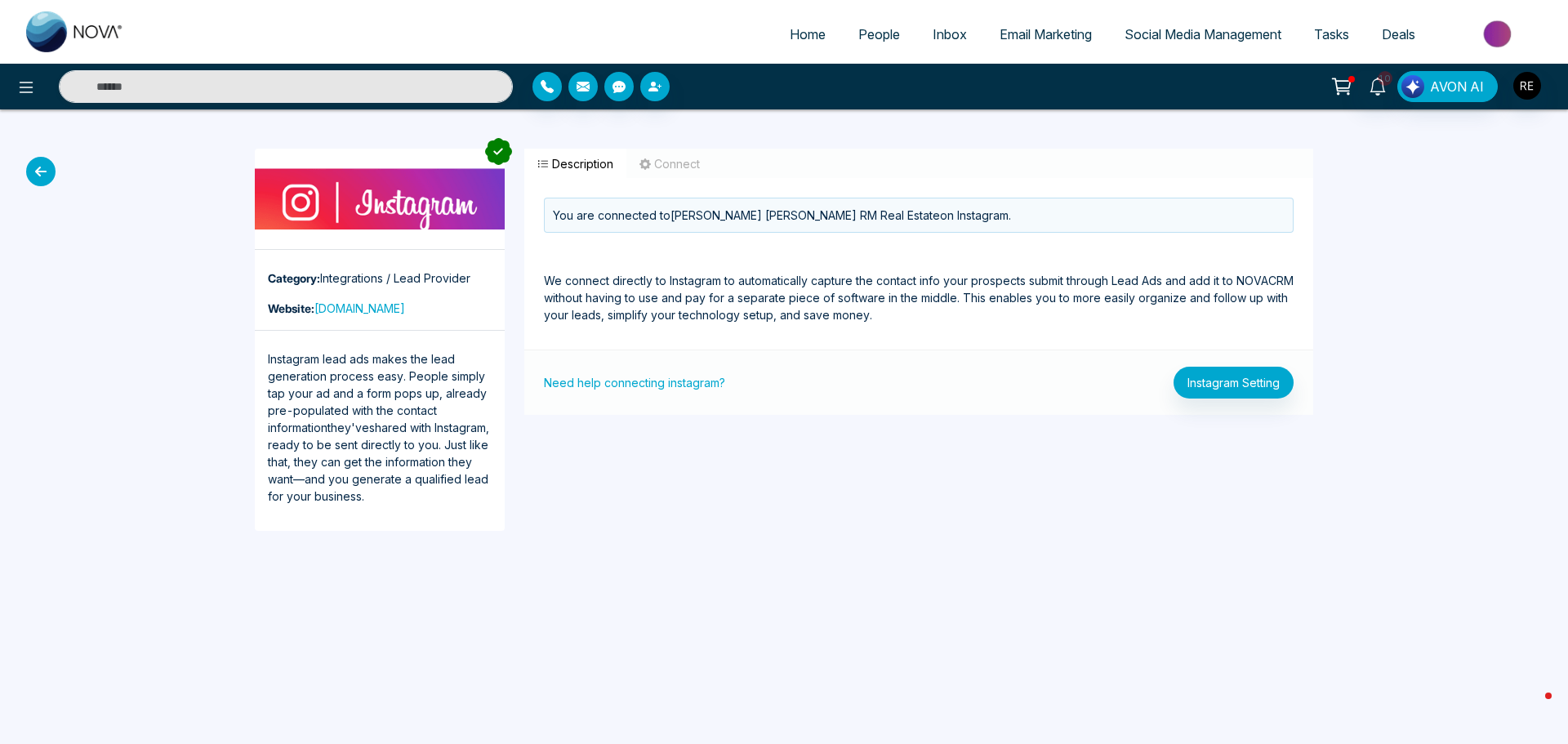
click at [1251, 401] on div "Need help connecting instagram? Instagram Setting" at bounding box center [918, 381] width 789 height 65
click at [1240, 392] on button "Instagram Setting" at bounding box center [1233, 382] width 120 height 32
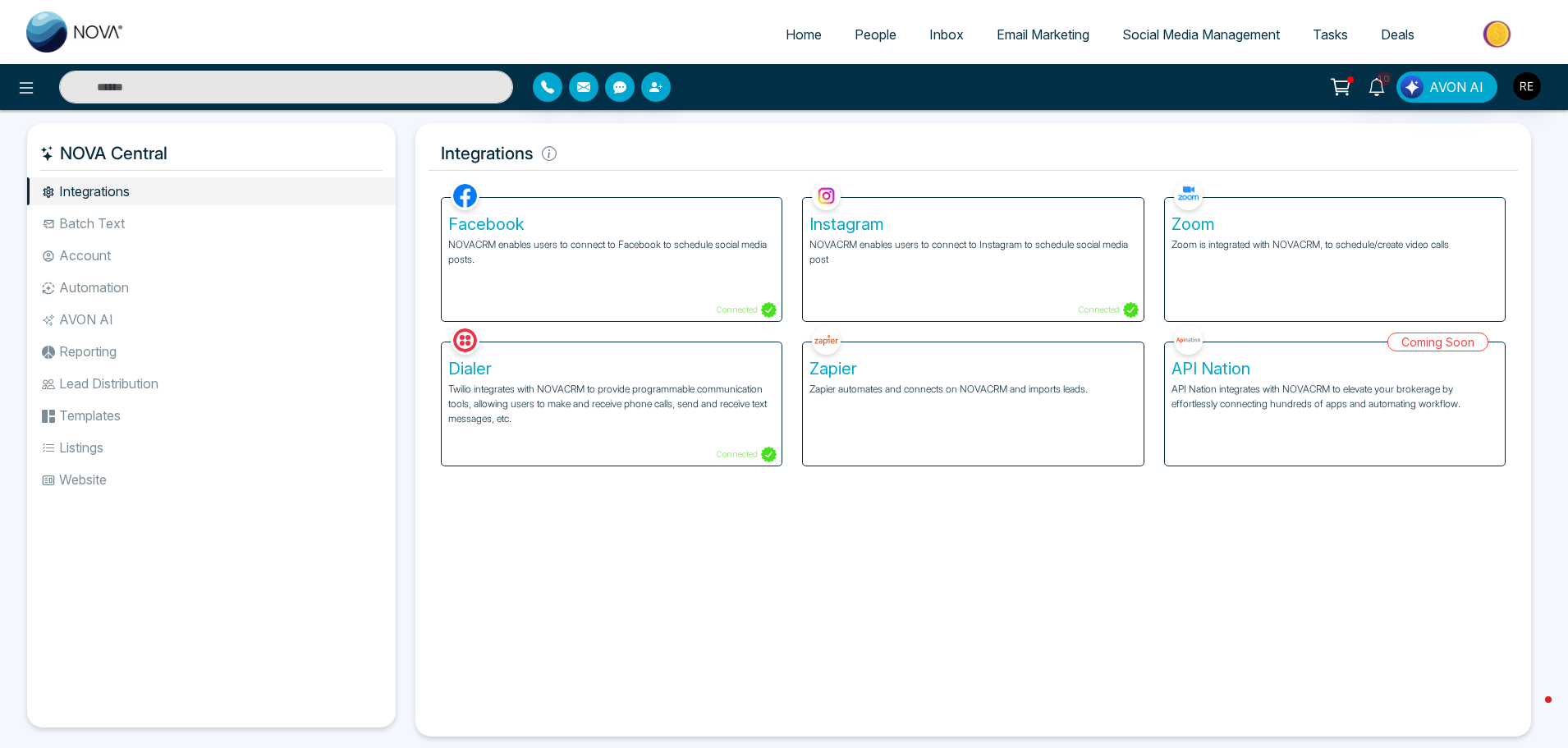
click at [573, 273] on div "Facebook NOVACRM enables users to connect to Facebook to schedule social media …" at bounding box center [611, 259] width 339 height 123
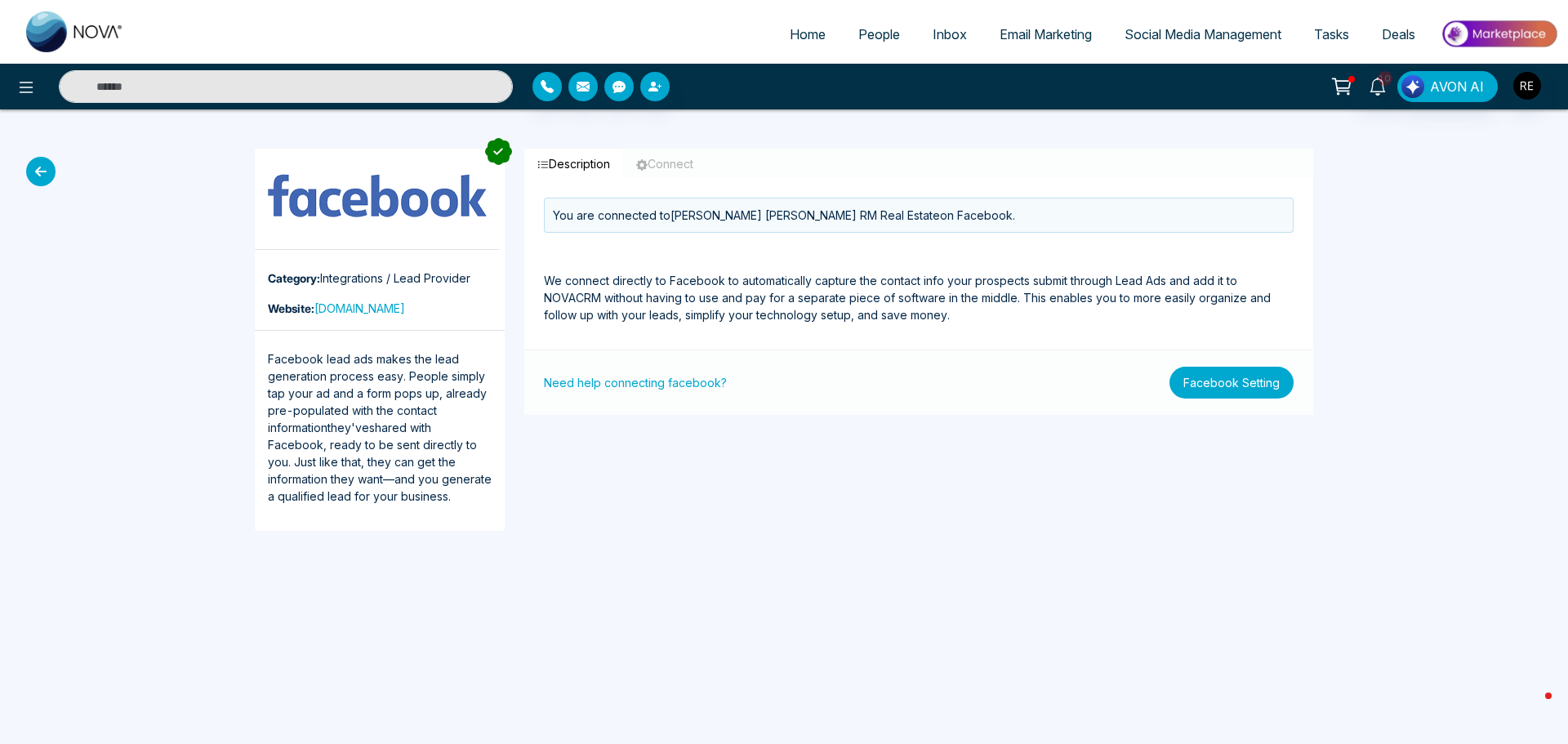
click at [1233, 395] on button "Facebook Setting" at bounding box center [1231, 382] width 124 height 32
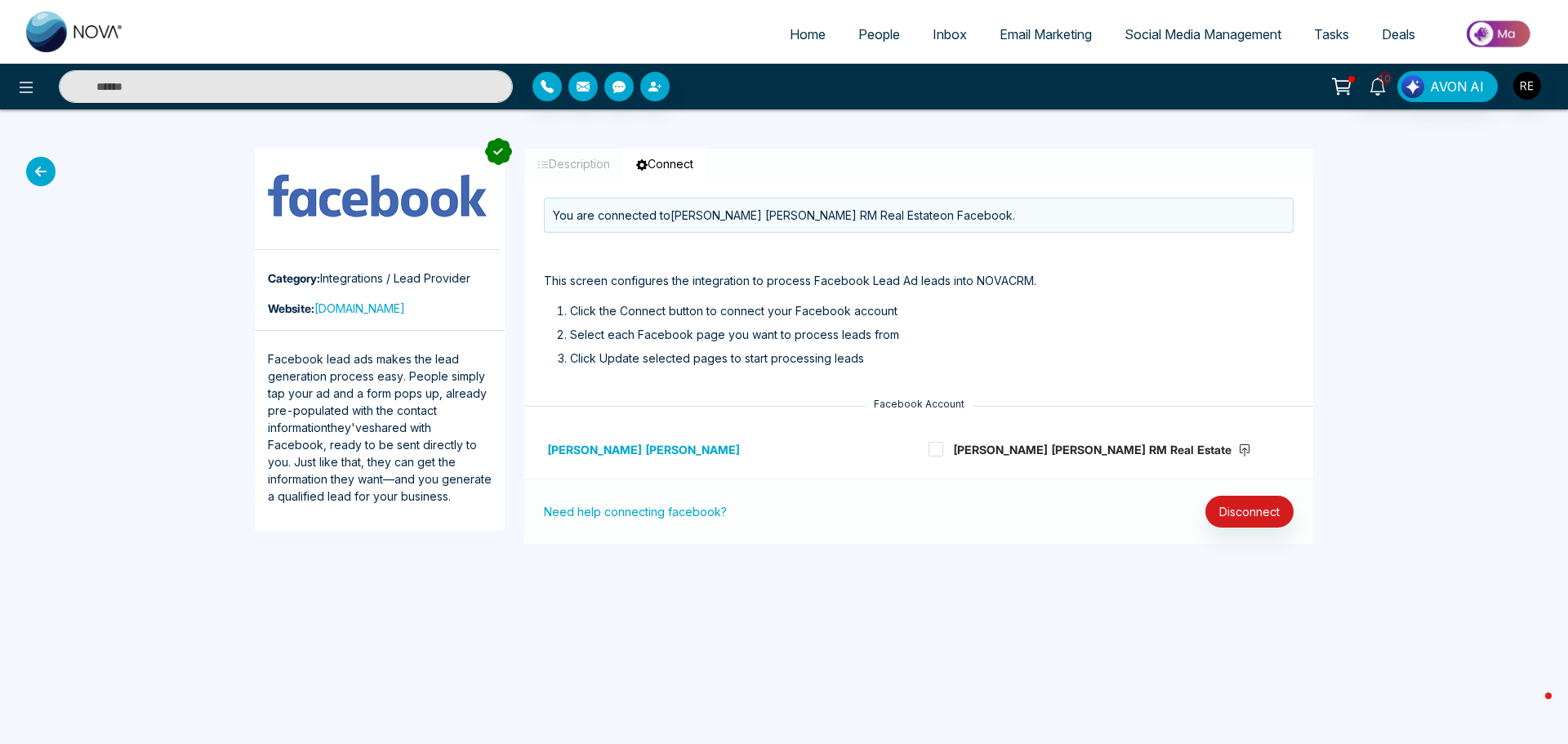
click at [1175, 34] on span "Social Media Management" at bounding box center [1203, 35] width 157 height 17
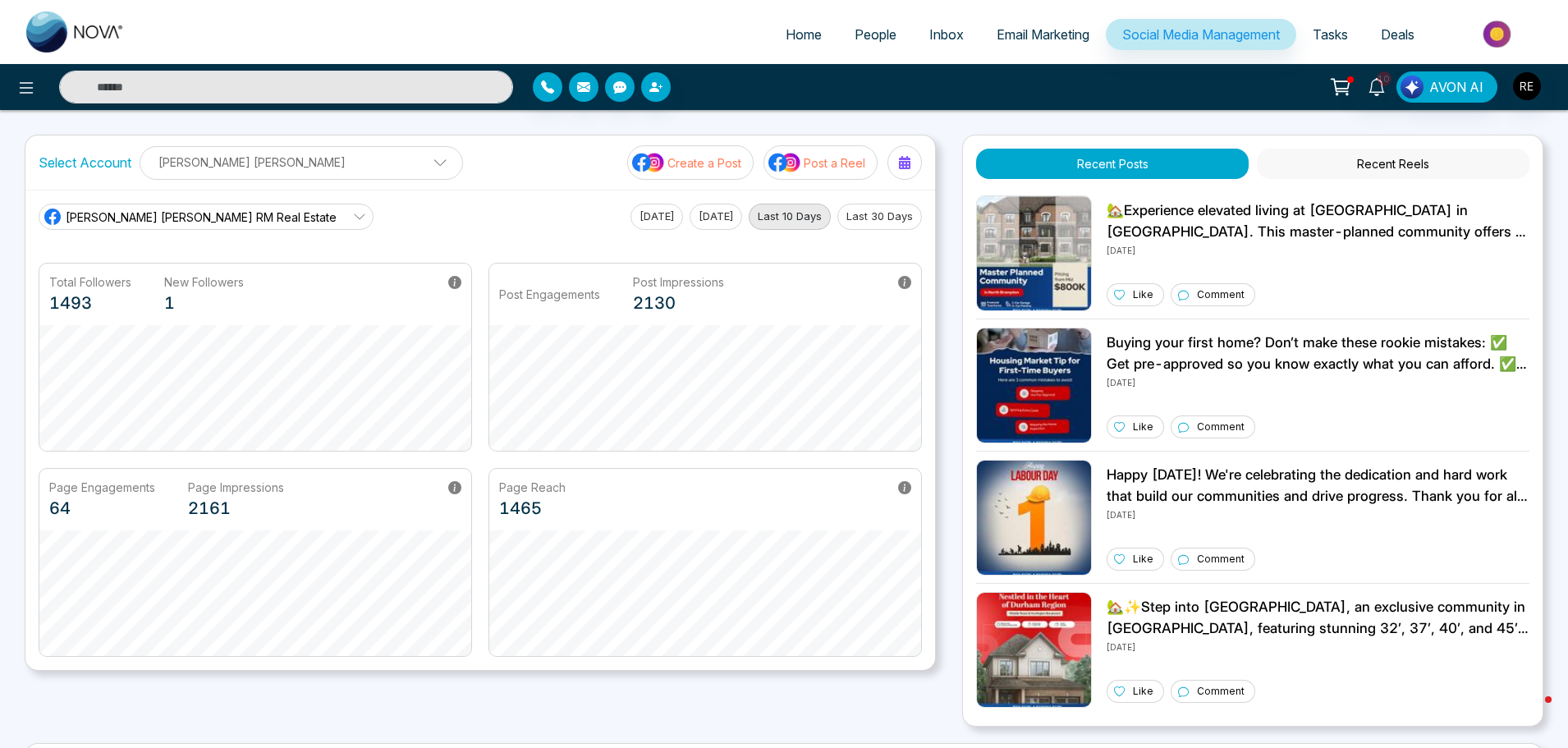
click at [256, 172] on p "[PERSON_NAME] [PERSON_NAME]" at bounding box center [301, 162] width 302 height 27
click at [236, 199] on div "[PERSON_NAME] [PERSON_NAME]" at bounding box center [244, 213] width 187 height 39
click at [269, 165] on p "[PERSON_NAME] [PERSON_NAME]" at bounding box center [301, 162] width 302 height 27
click at [348, 207] on icon "button" at bounding box center [354, 213] width 13 height 13
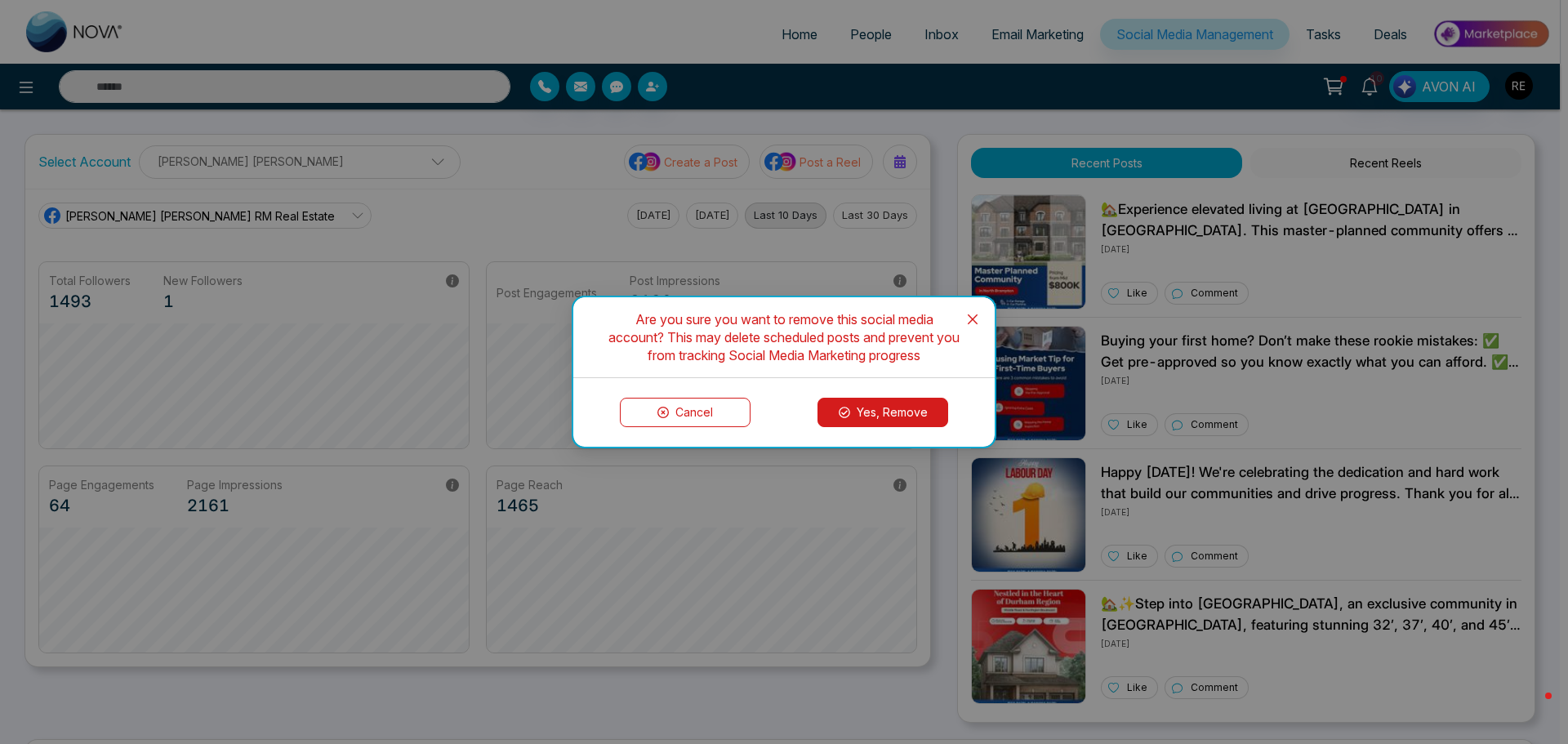
click at [852, 416] on button "Yes, Remove" at bounding box center [883, 413] width 130 height 30
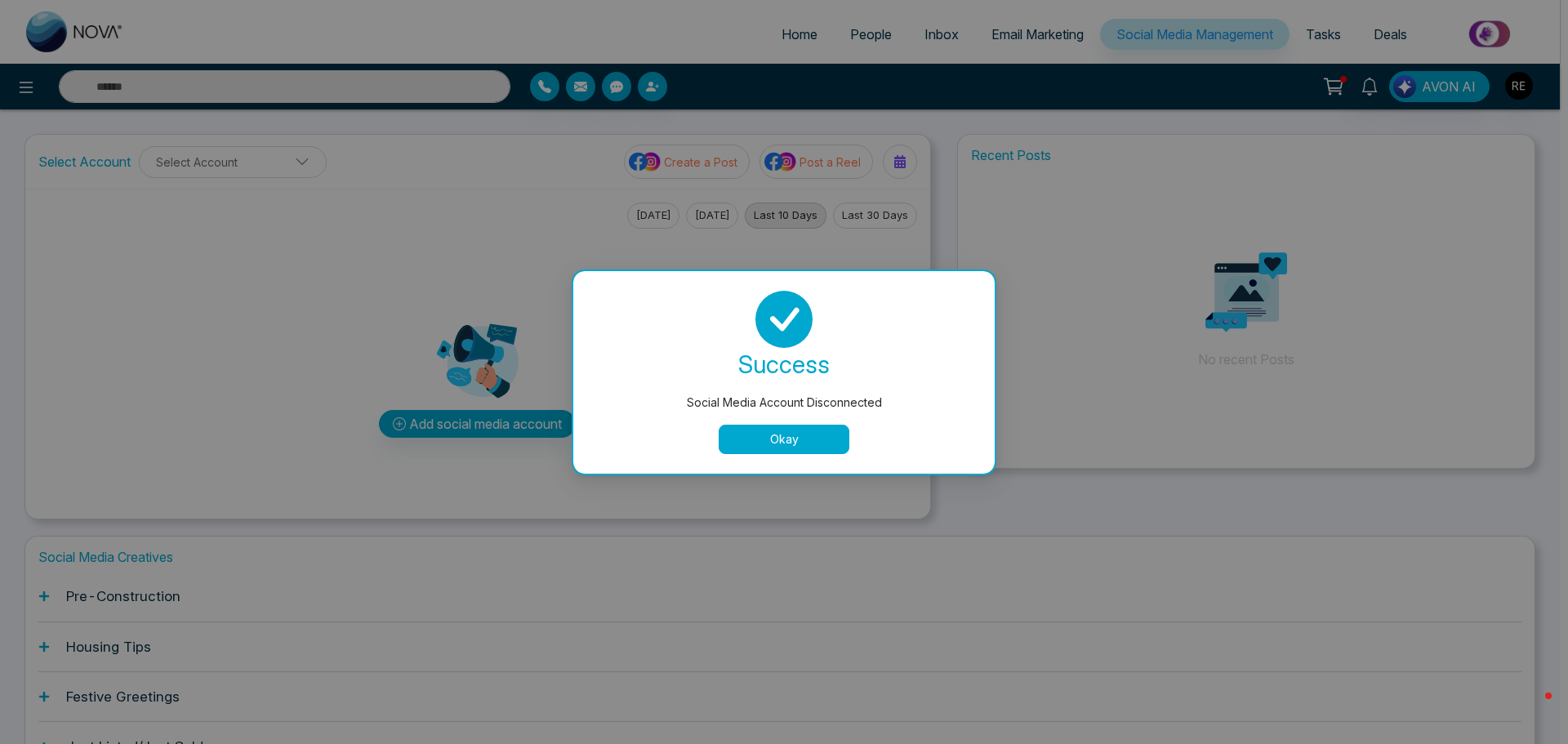
click at [797, 434] on button "Okay" at bounding box center [784, 439] width 130 height 30
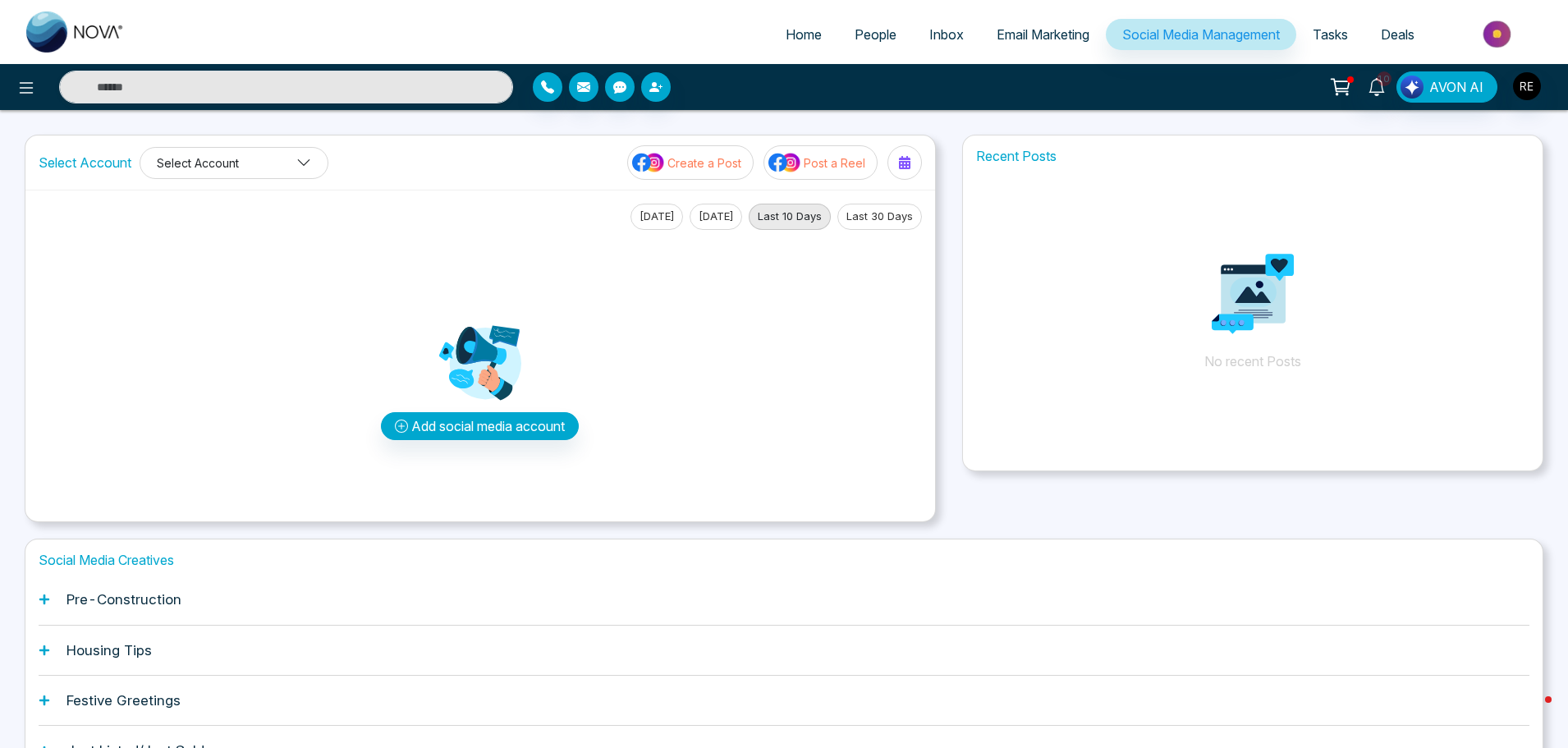
click at [313, 169] on button "Select Account" at bounding box center [233, 163] width 188 height 32
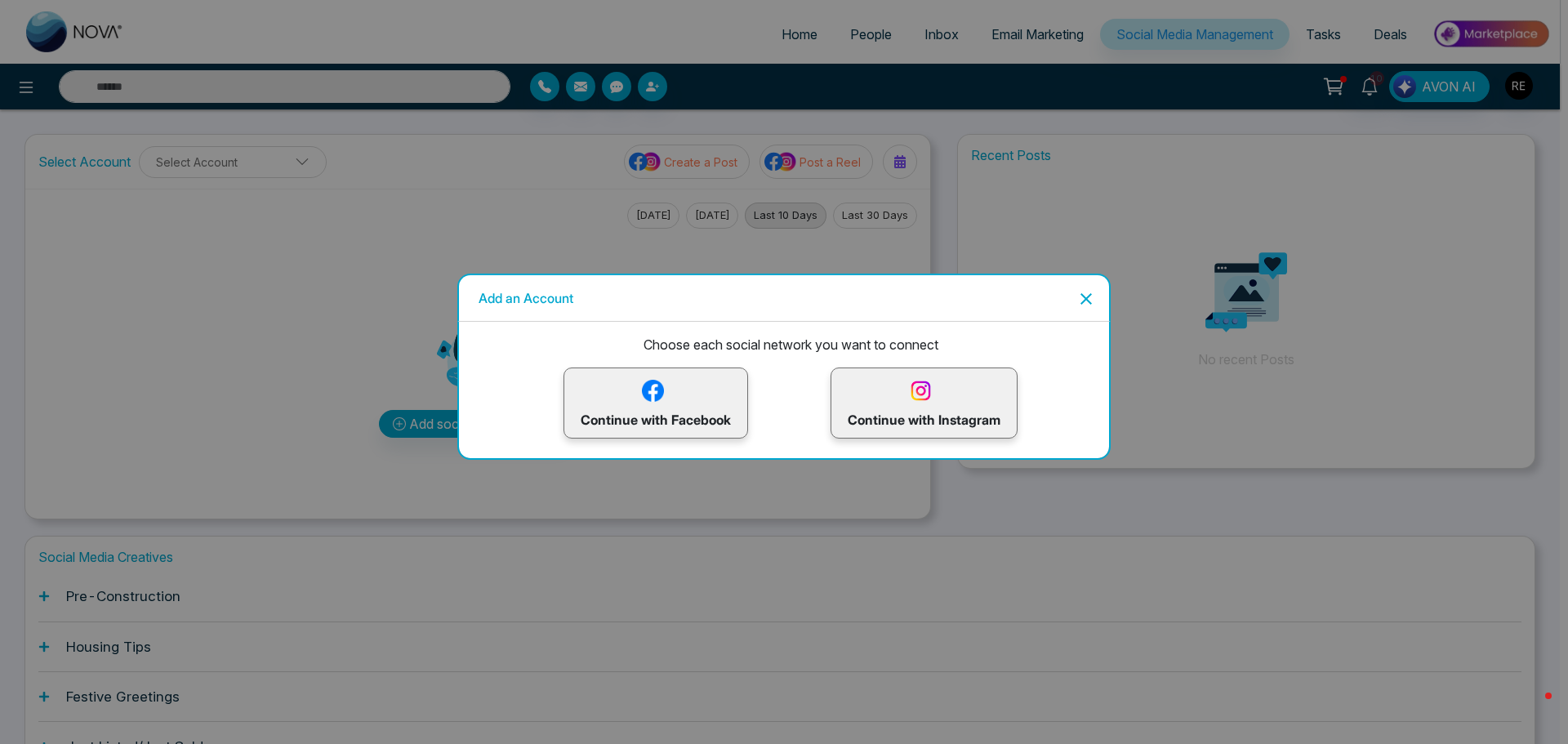
click at [674, 419] on p "Continue with Facebook" at bounding box center [656, 403] width 150 height 53
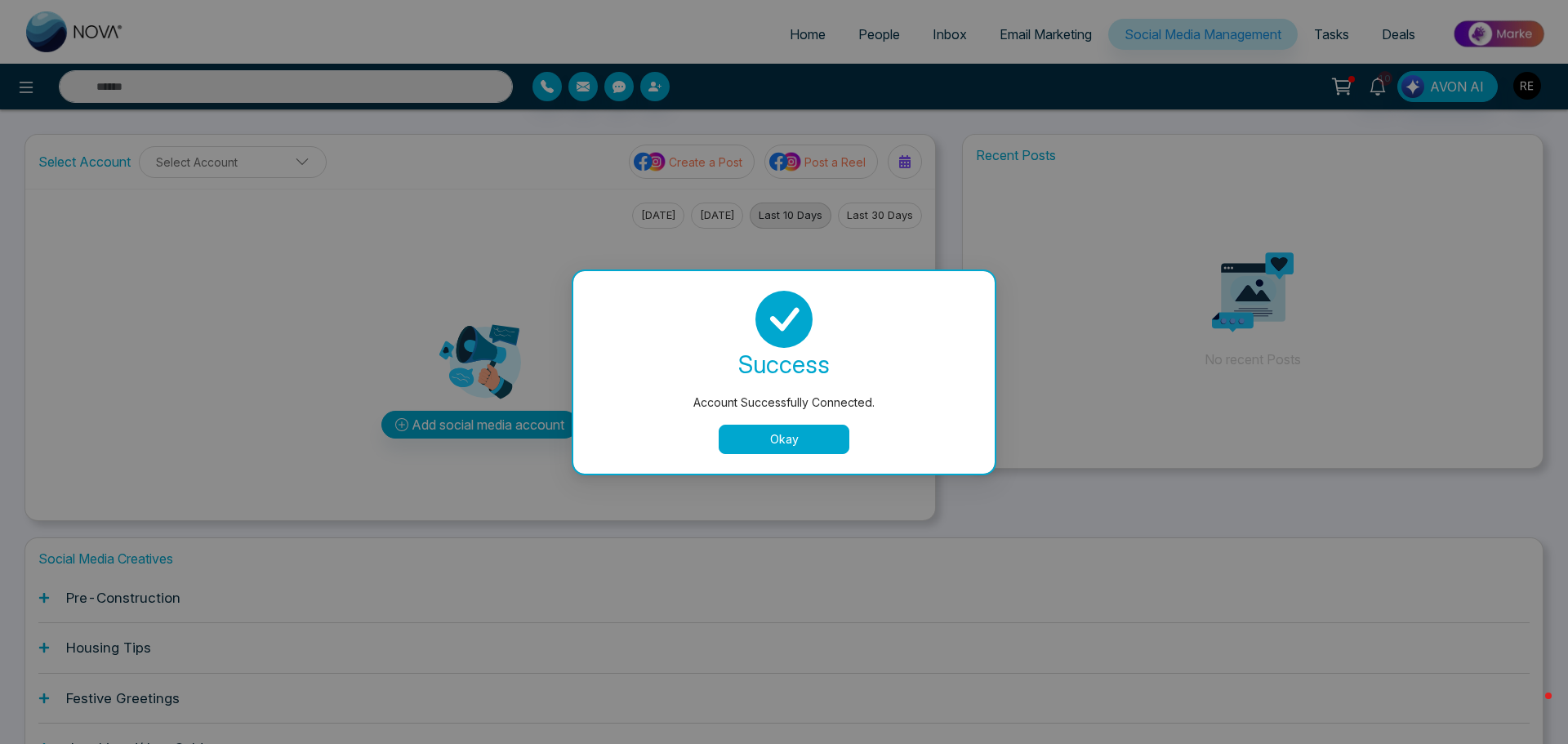
click at [809, 443] on button "Okay" at bounding box center [784, 439] width 130 height 30
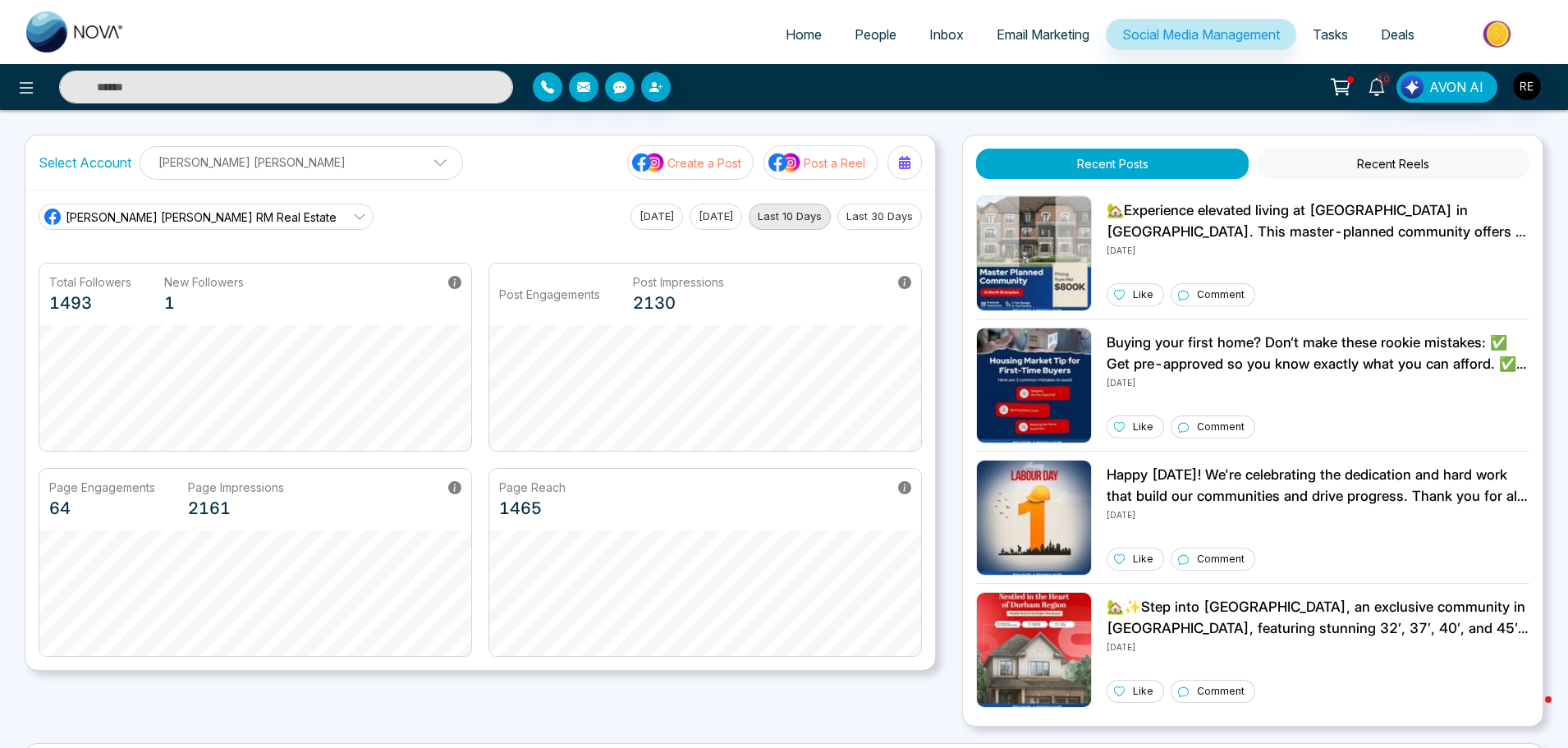
click at [192, 169] on p "[PERSON_NAME] [PERSON_NAME]" at bounding box center [301, 162] width 302 height 27
drag, startPoint x: 487, startPoint y: 232, endPoint x: 297, endPoint y: 217, distance: 190.6
click at [486, 232] on main "[PERSON_NAME] [PERSON_NAME] RM Real Estate [DATE] [DATE] Last 10 Days Last 30 D…" at bounding box center [480, 430] width 883 height 453
click at [143, 213] on span "[PERSON_NAME] [PERSON_NAME] RM Real Estate" at bounding box center [201, 217] width 271 height 17
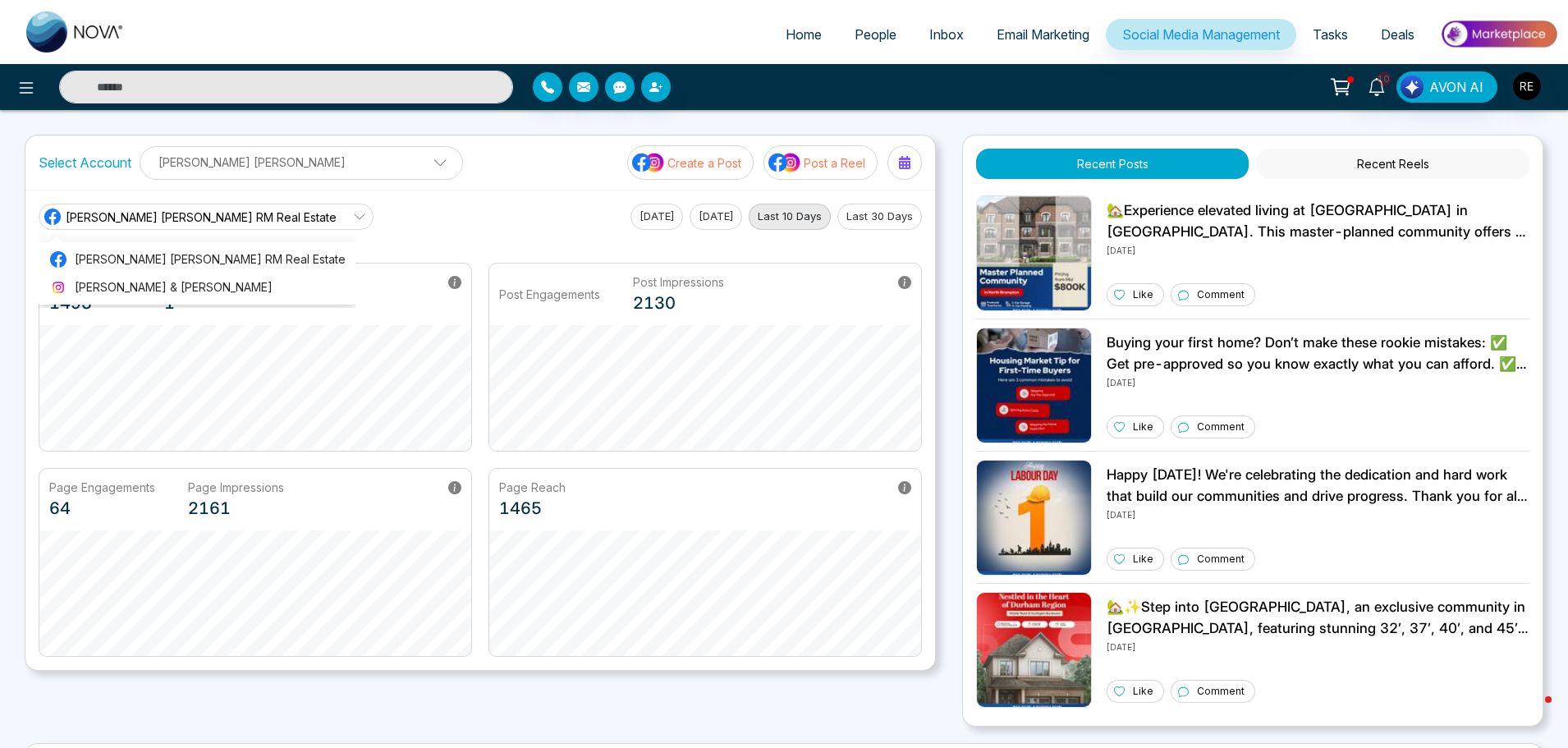
drag, startPoint x: 712, startPoint y: 170, endPoint x: 761, endPoint y: 185, distance: 51.2
click at [712, 170] on p "Create a Post" at bounding box center [704, 163] width 74 height 17
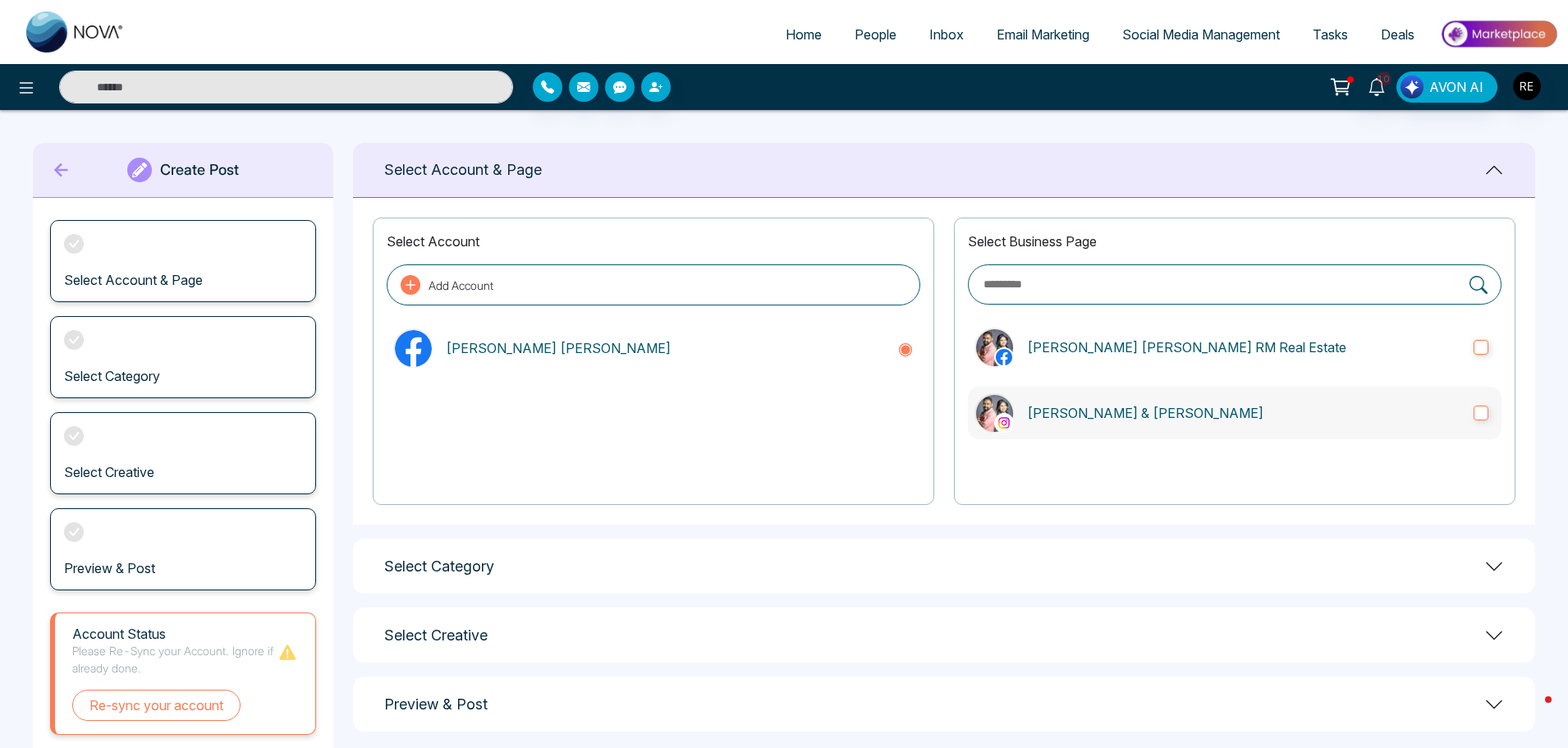
scroll to position [44, 0]
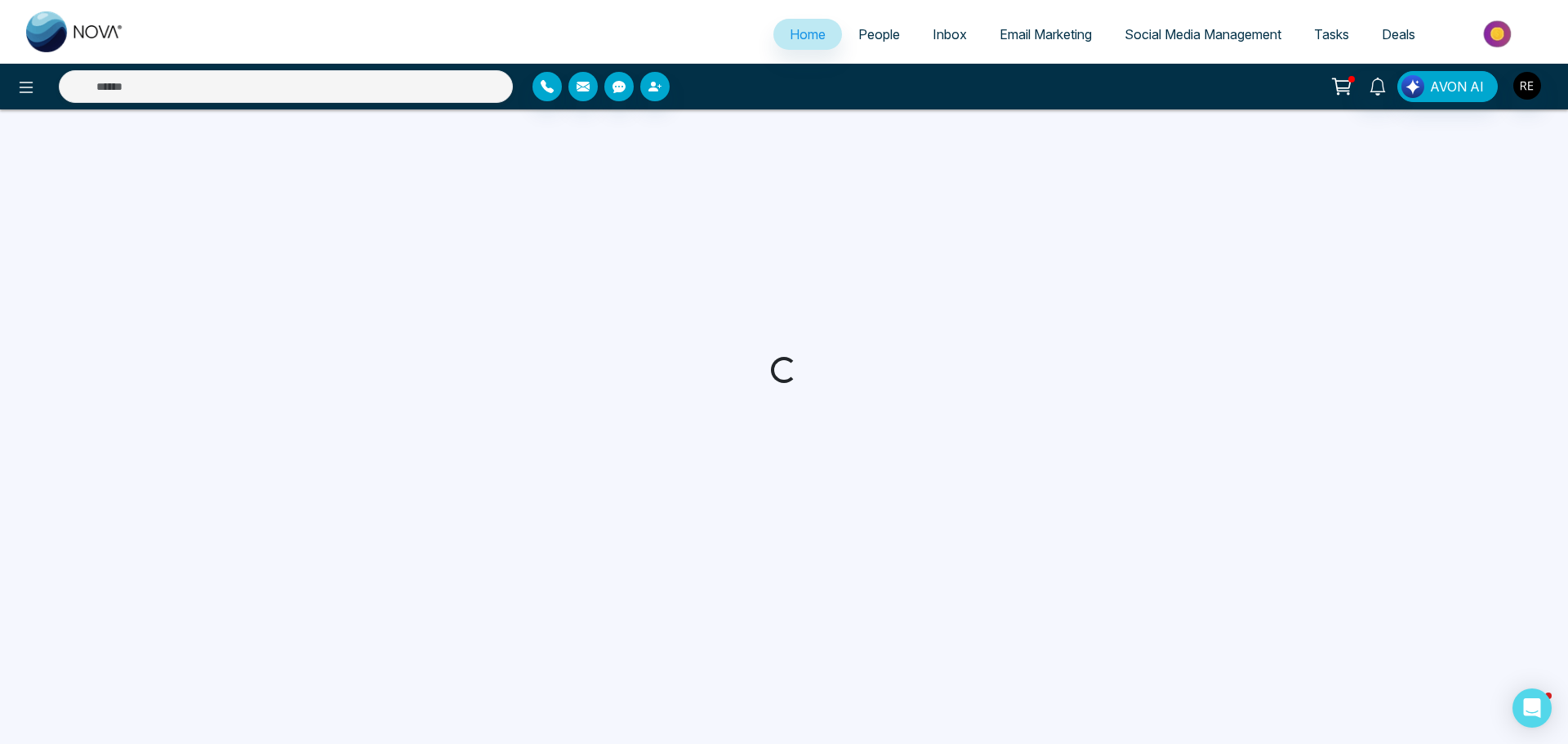
select select "*"
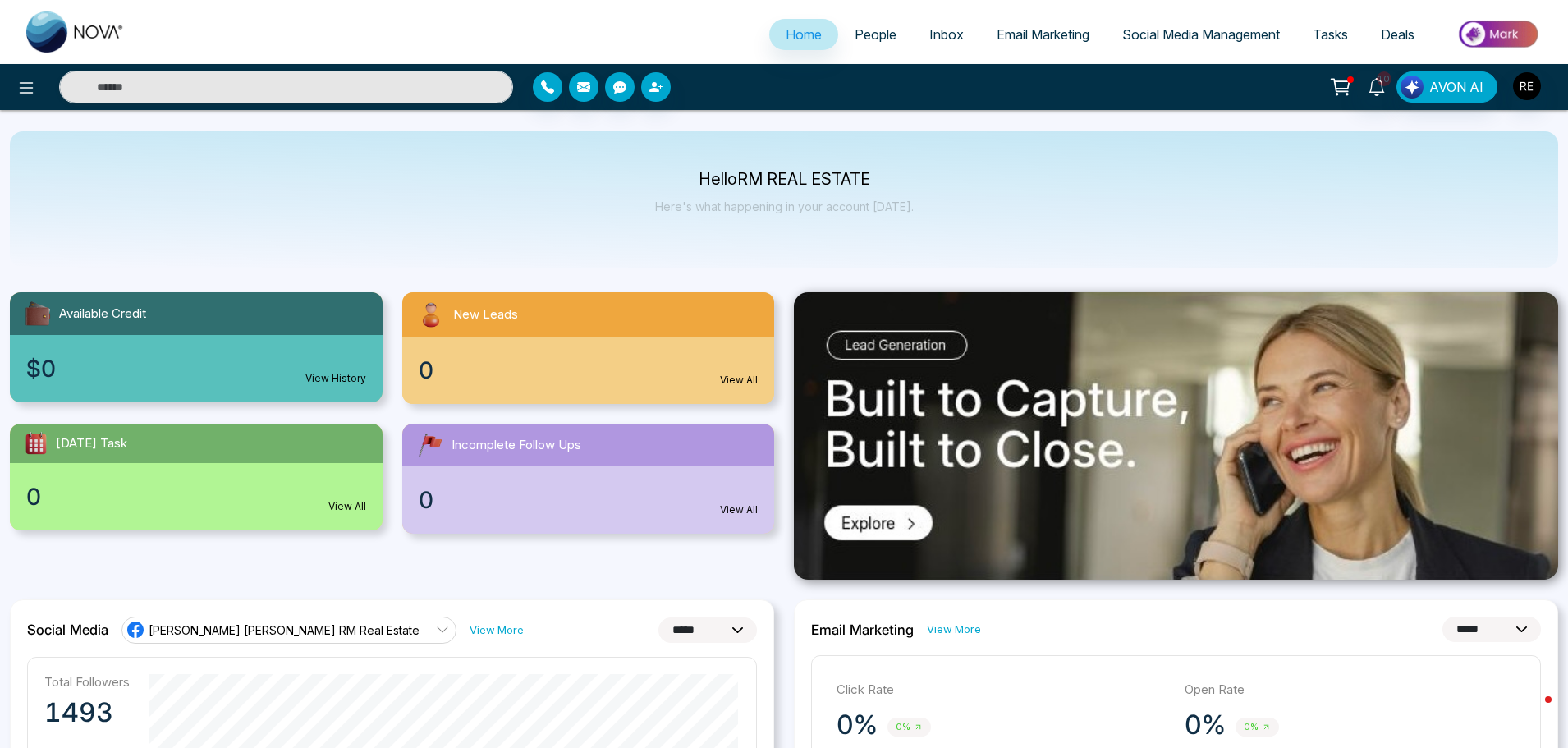
click at [1155, 34] on span "Social Media Management" at bounding box center [1201, 35] width 158 height 17
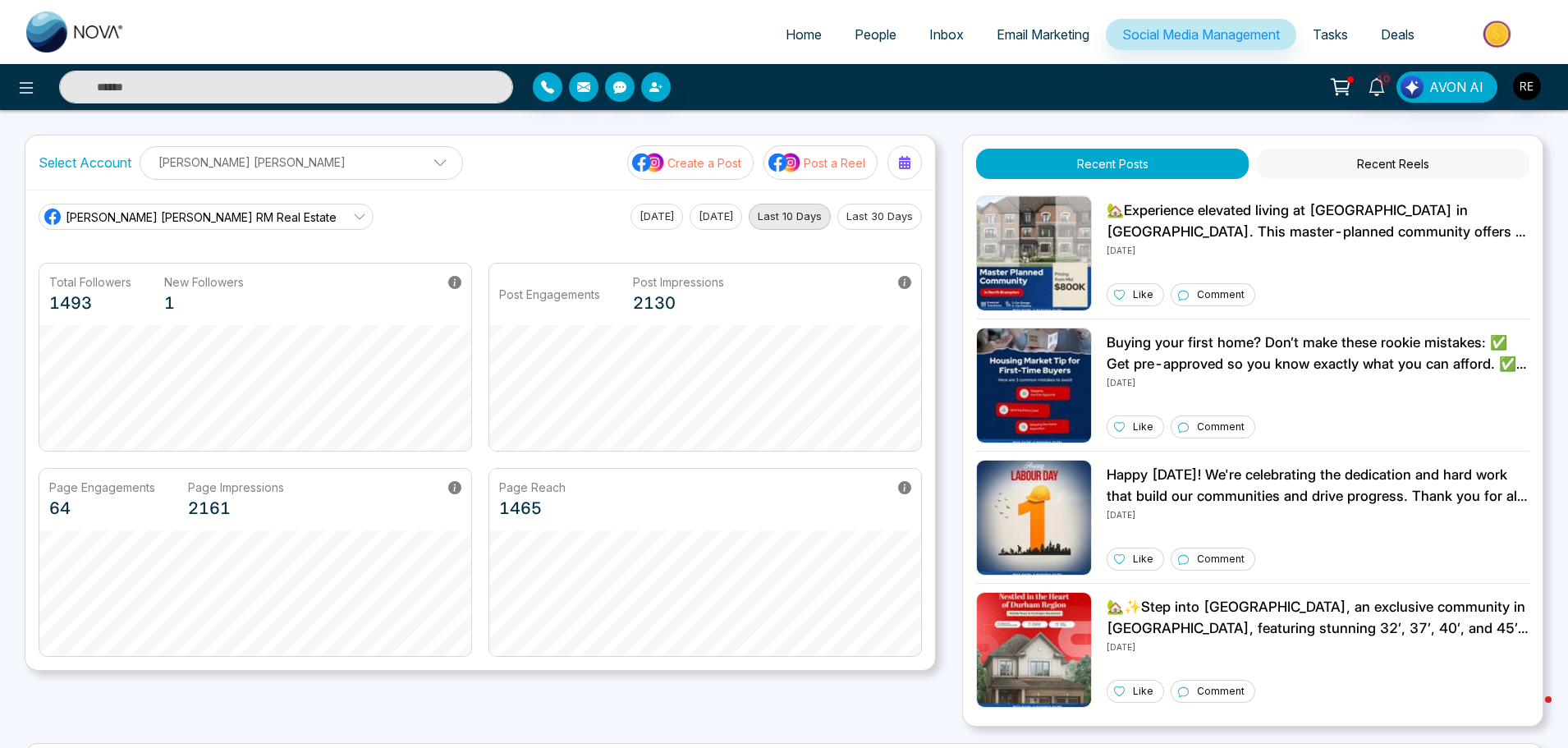
click at [717, 165] on p "Create a Post" at bounding box center [704, 163] width 74 height 17
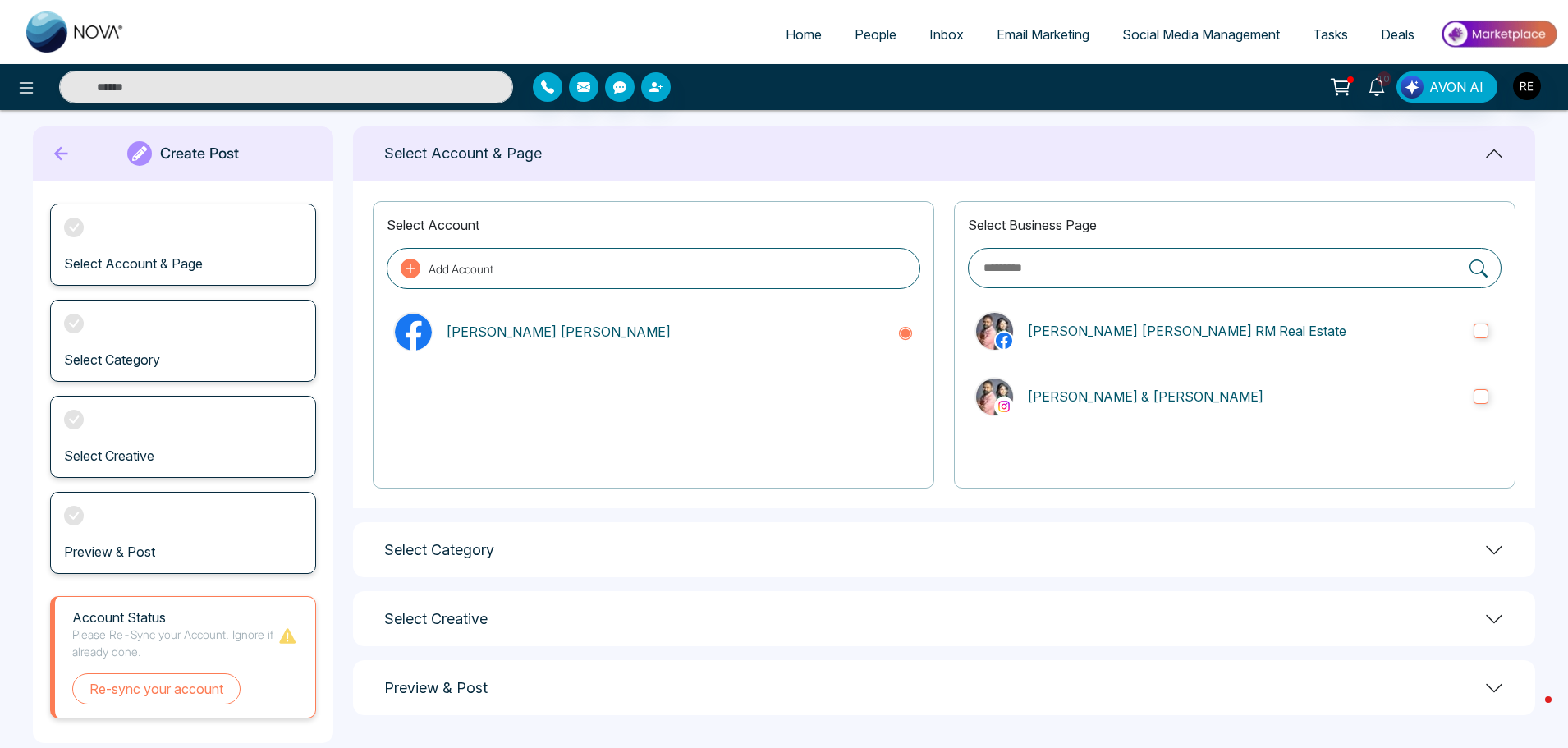
scroll to position [44, 0]
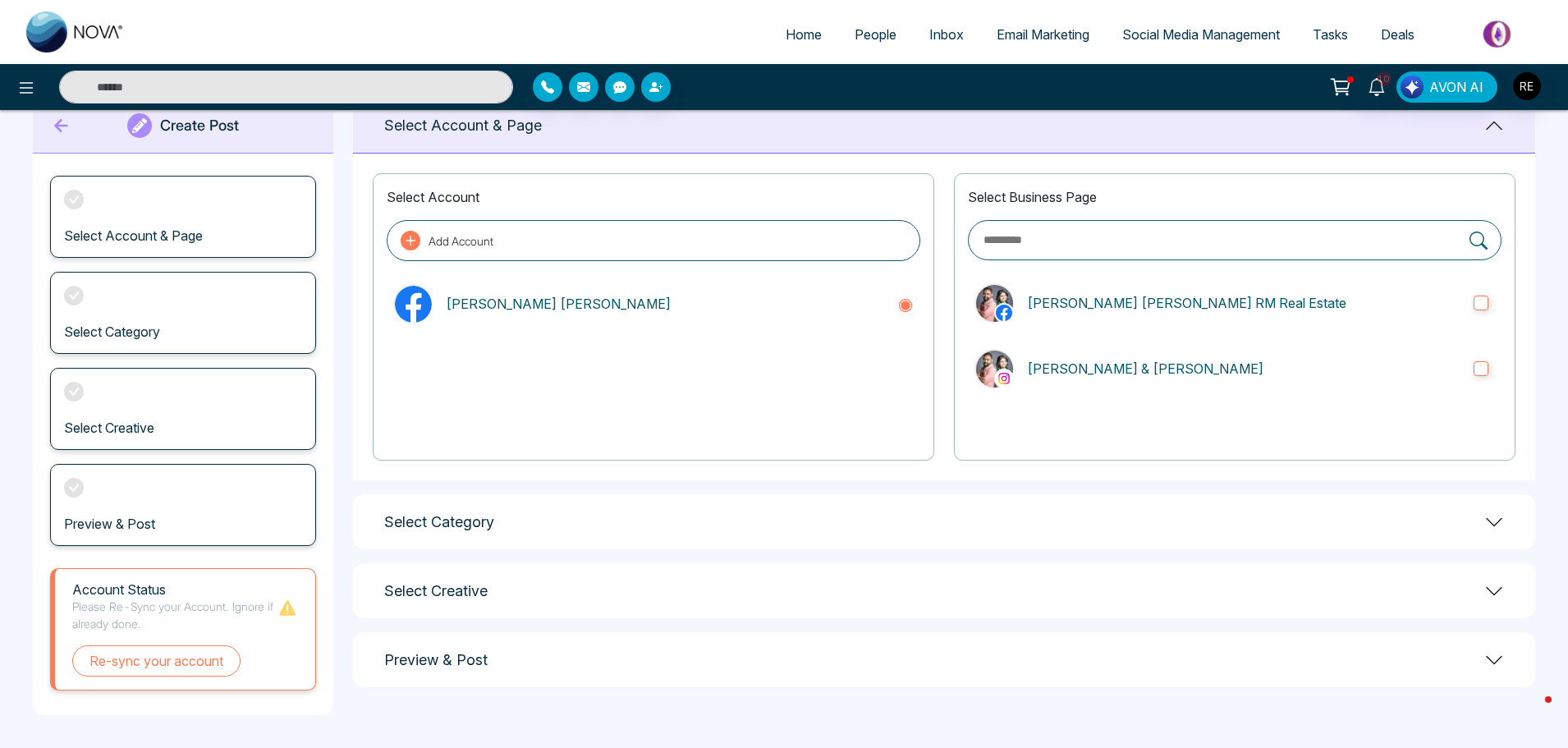
click at [486, 530] on h1 "Select Category" at bounding box center [439, 522] width 110 height 18
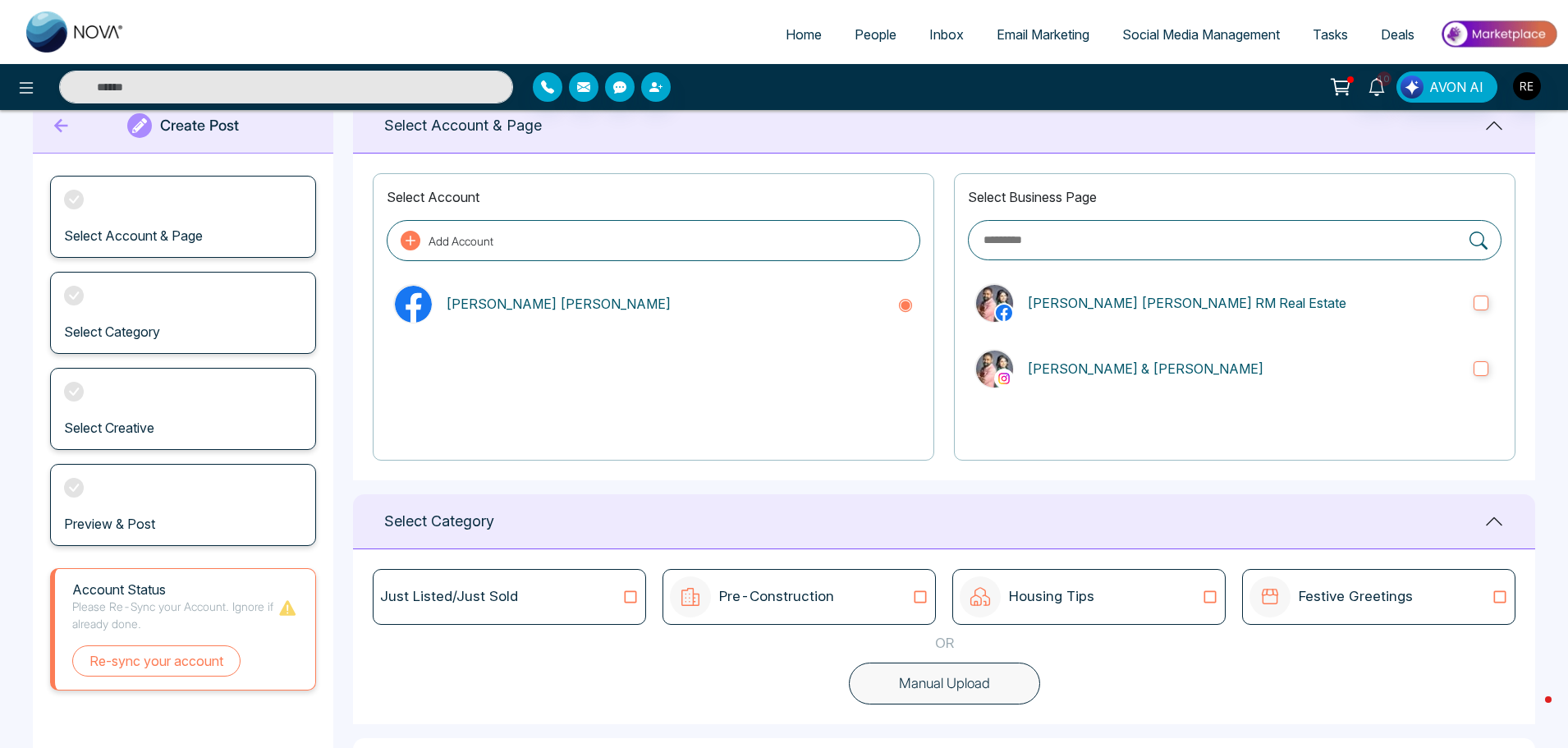
click at [758, 596] on p "Pre-Construction" at bounding box center [776, 597] width 115 height 22
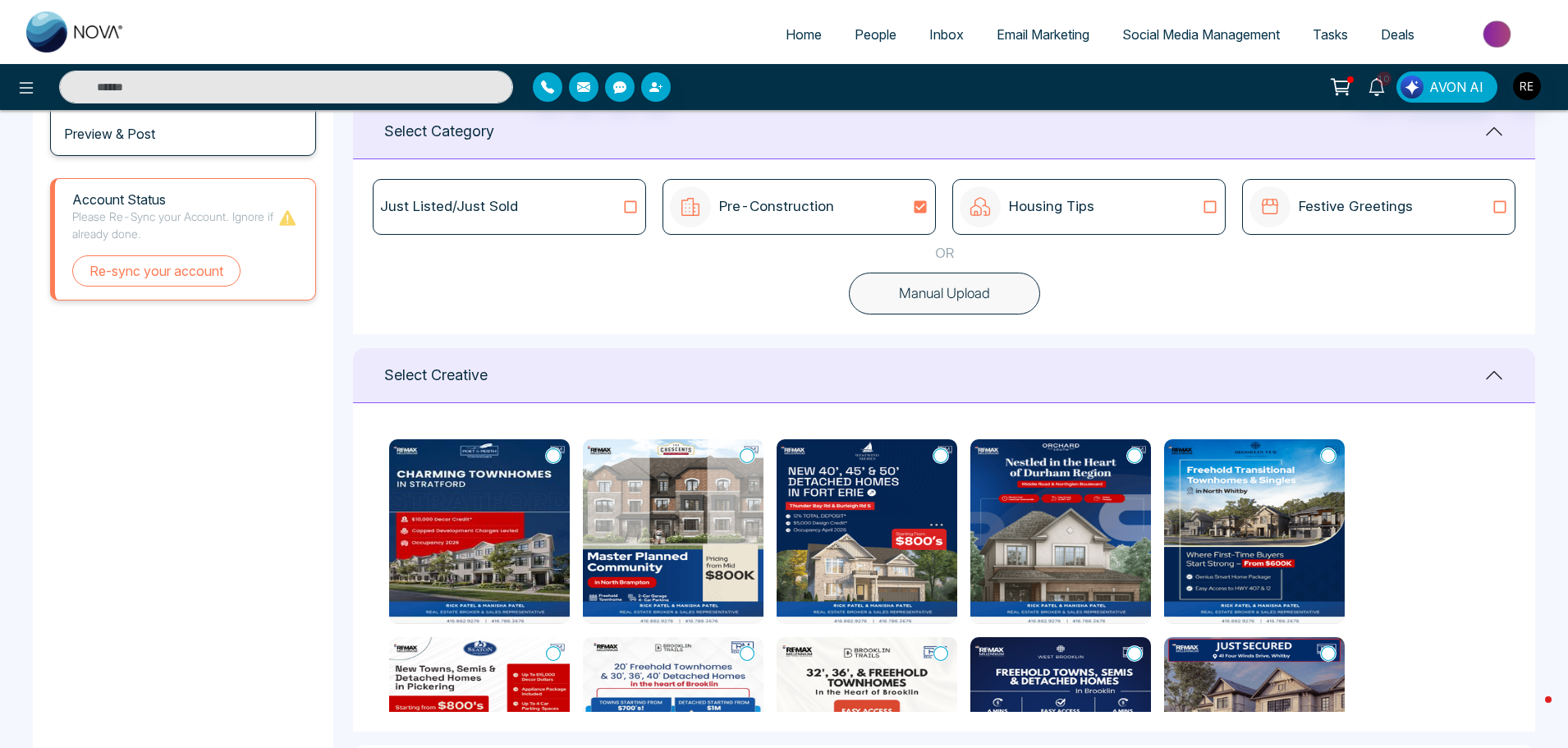
scroll to position [455, 0]
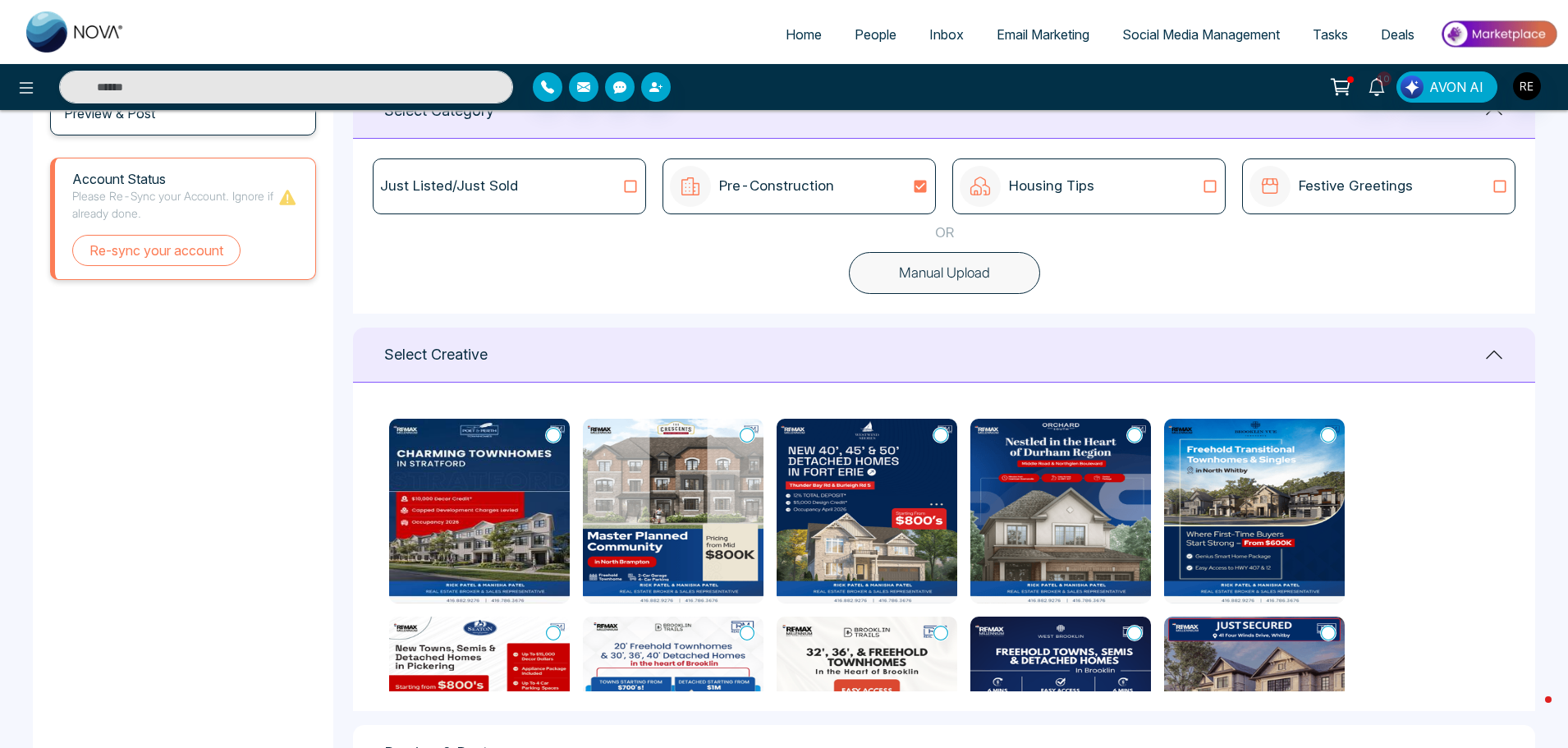
click at [490, 530] on img at bounding box center [480, 511] width 181 height 185
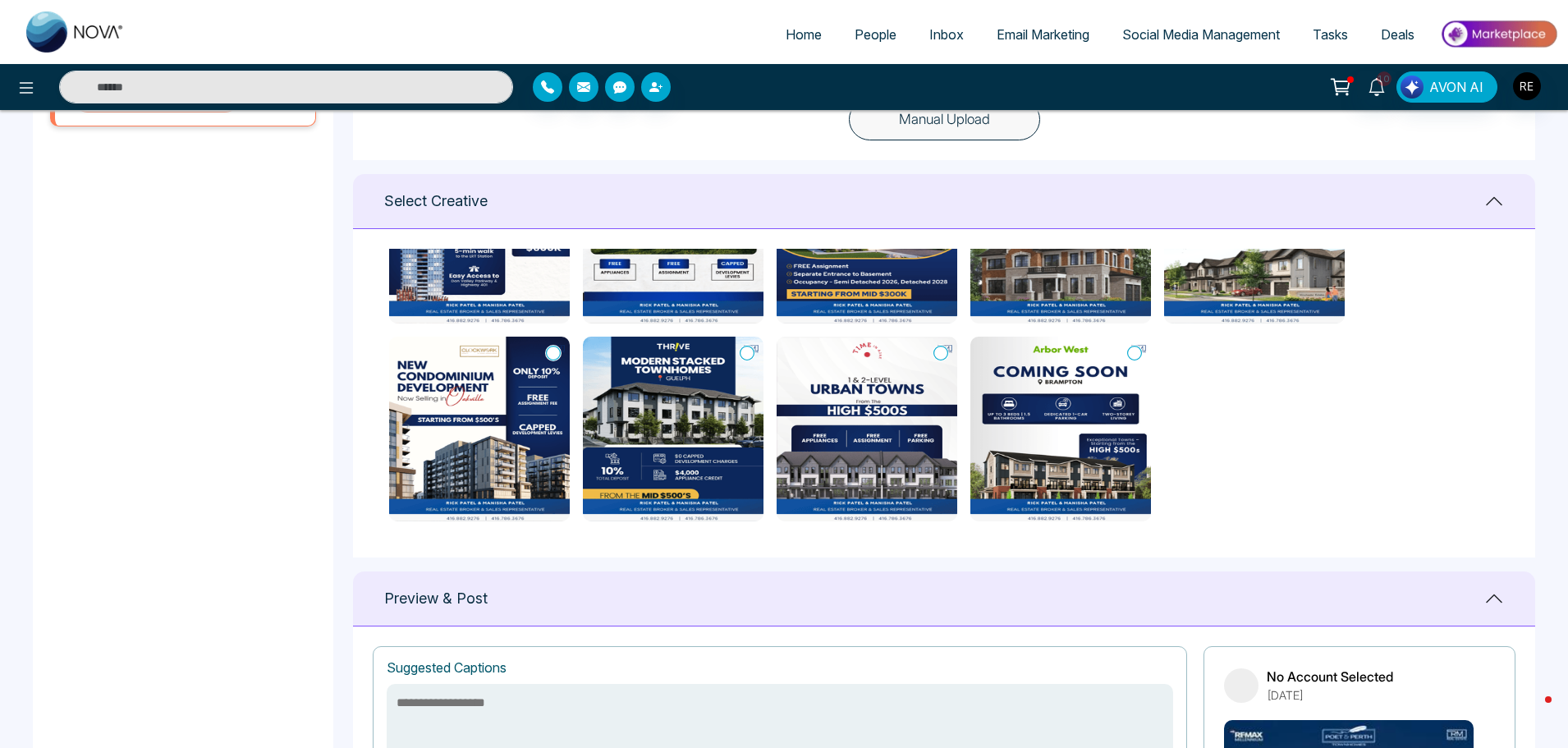
scroll to position [865, 0]
